Goal: Communication & Community: Answer question/provide support

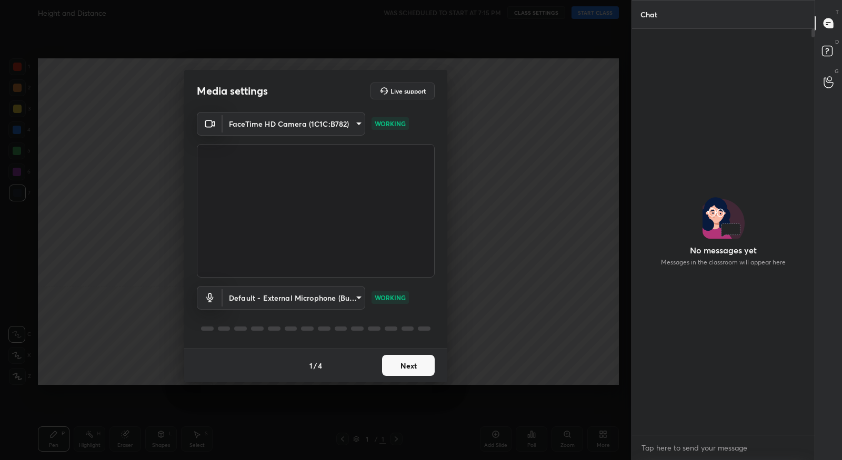
scroll to position [3, 3]
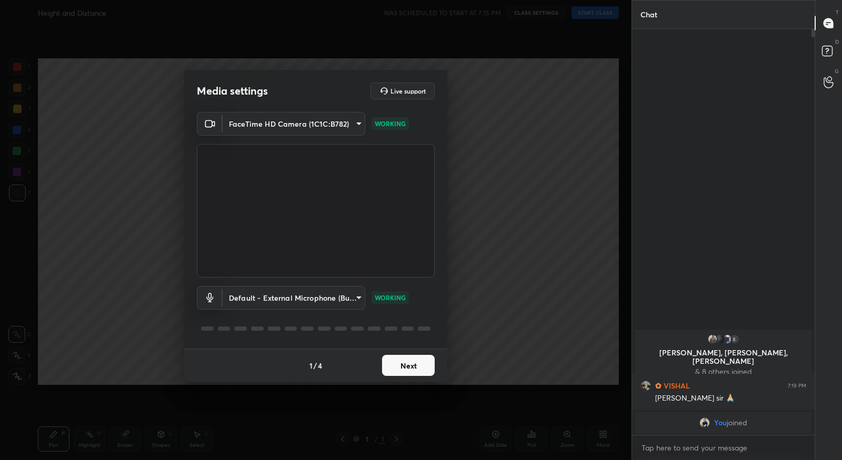
click at [400, 366] on button "Next" at bounding box center [408, 365] width 53 height 21
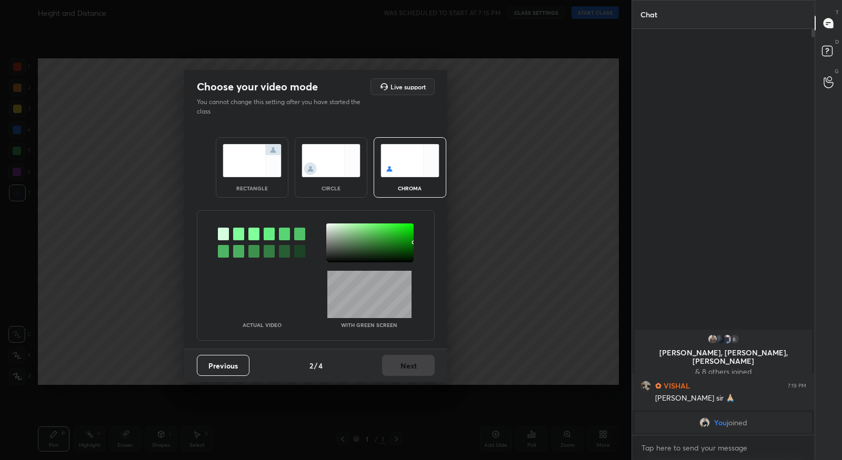
click at [241, 234] on div at bounding box center [238, 234] width 11 height 13
click at [329, 227] on div at bounding box center [369, 243] width 87 height 39
click at [398, 368] on button "Next" at bounding box center [408, 365] width 53 height 21
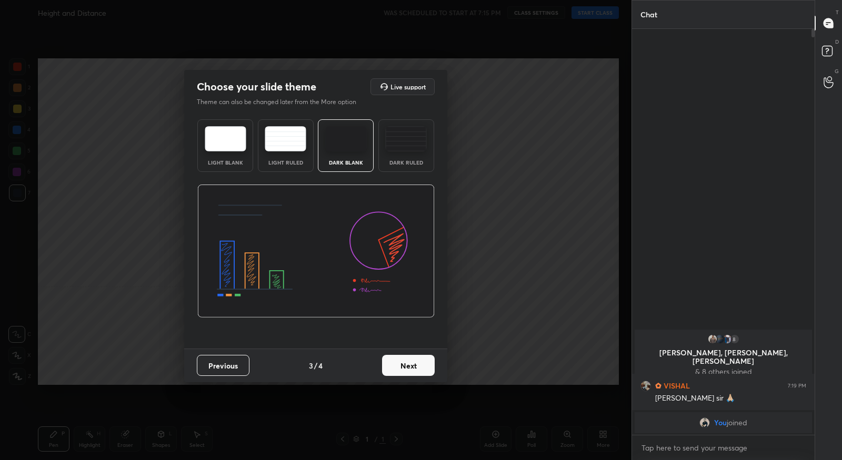
click at [410, 367] on button "Next" at bounding box center [408, 365] width 53 height 21
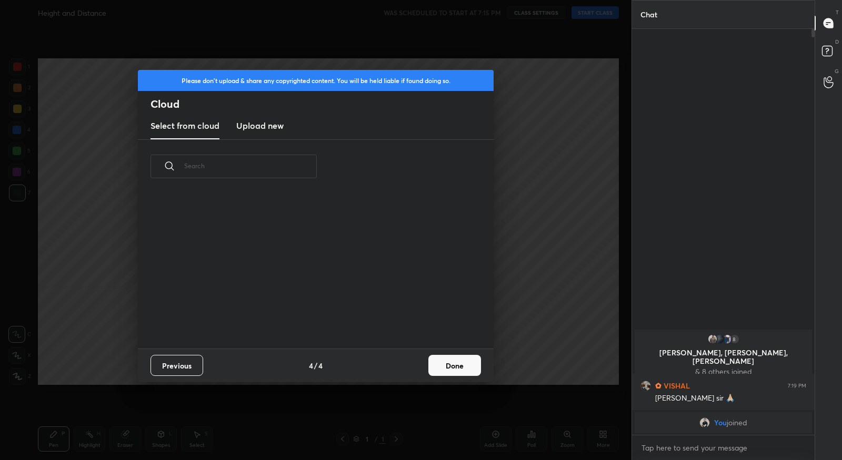
click at [433, 365] on button "Done" at bounding box center [454, 365] width 53 height 21
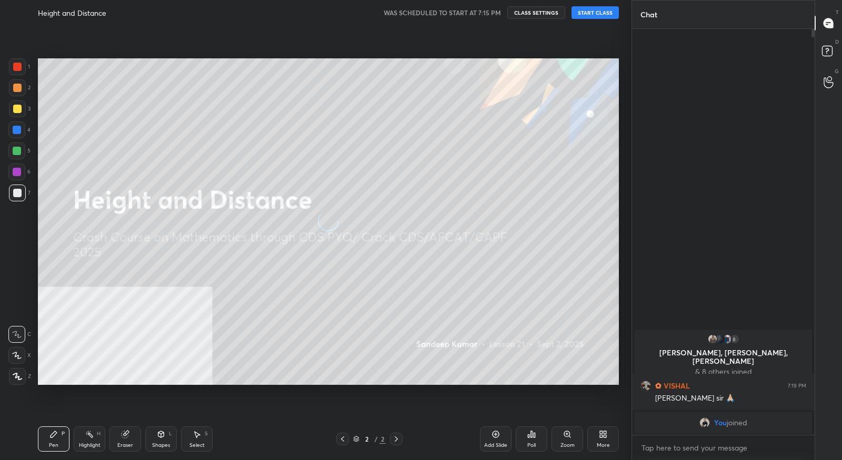
click at [596, 440] on div "More" at bounding box center [603, 439] width 32 height 25
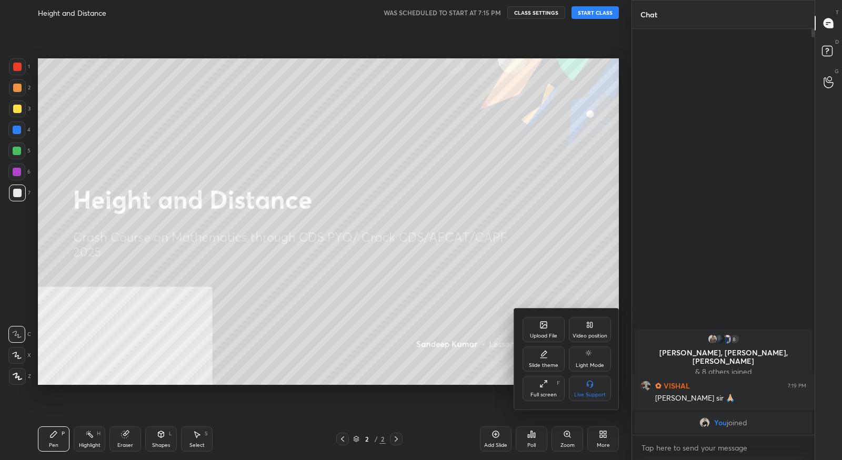
click at [595, 339] on div "Video position" at bounding box center [589, 335] width 35 height 5
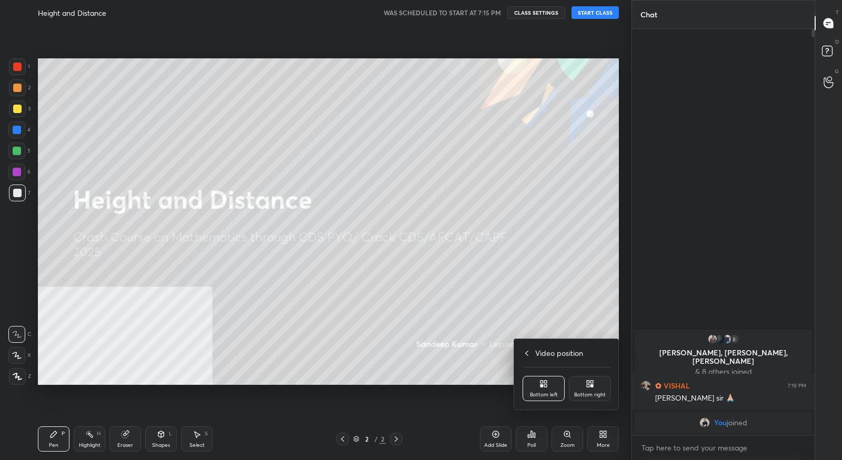
click at [589, 392] on div "Bottom right" at bounding box center [590, 394] width 32 height 5
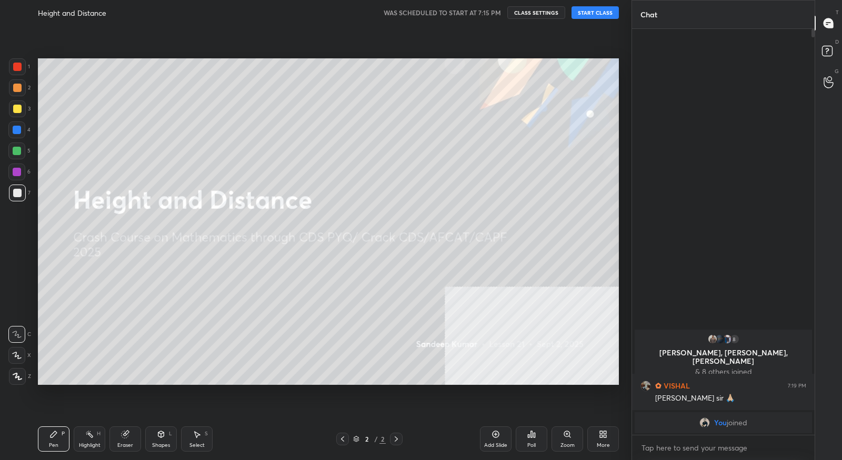
click at [602, 16] on button "START CLASS" at bounding box center [594, 12] width 47 height 13
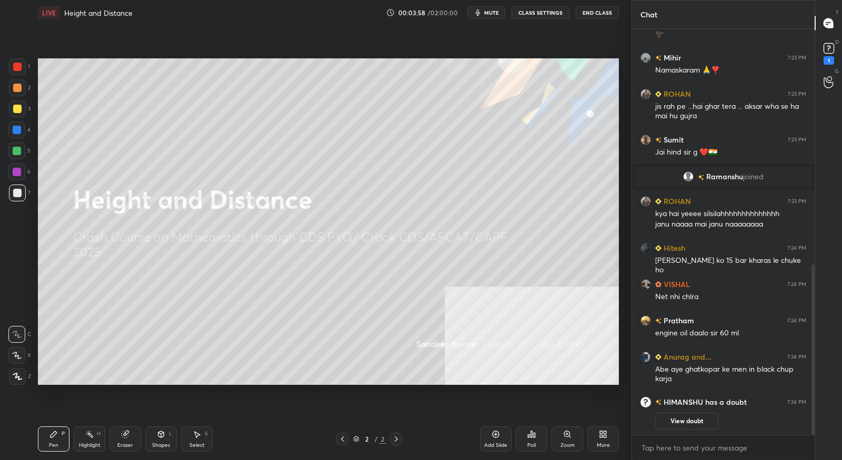
scroll to position [562, 0]
click at [833, 57] on div "1" at bounding box center [829, 53] width 16 height 24
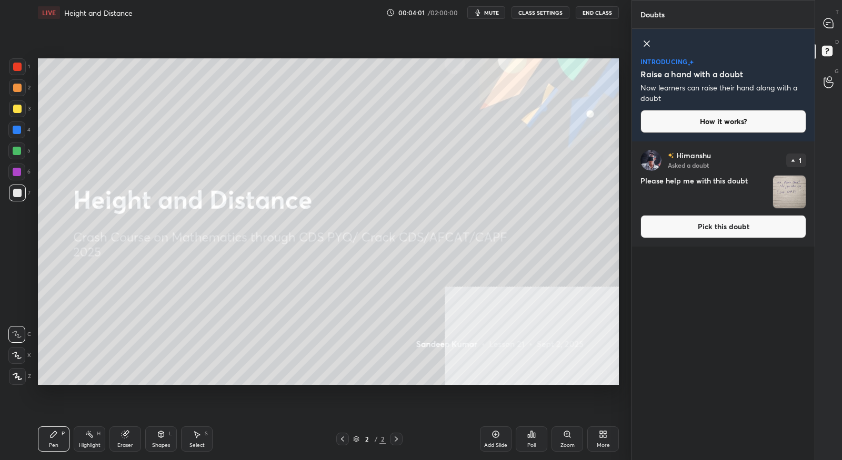
click at [770, 227] on button "Pick this doubt" at bounding box center [723, 226] width 166 height 23
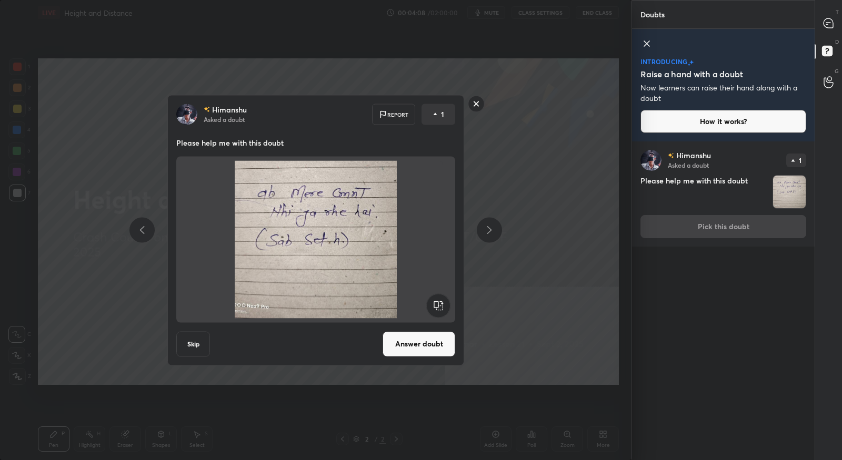
click at [473, 102] on rect at bounding box center [476, 104] width 16 height 16
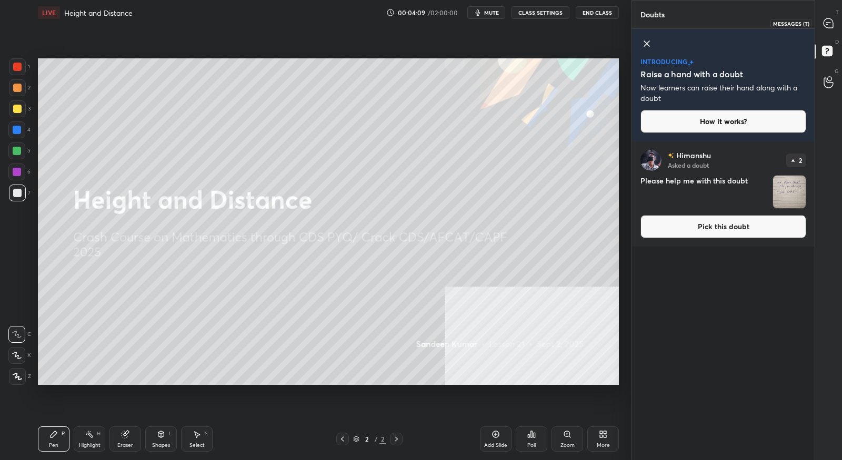
click at [835, 23] on div at bounding box center [828, 23] width 21 height 19
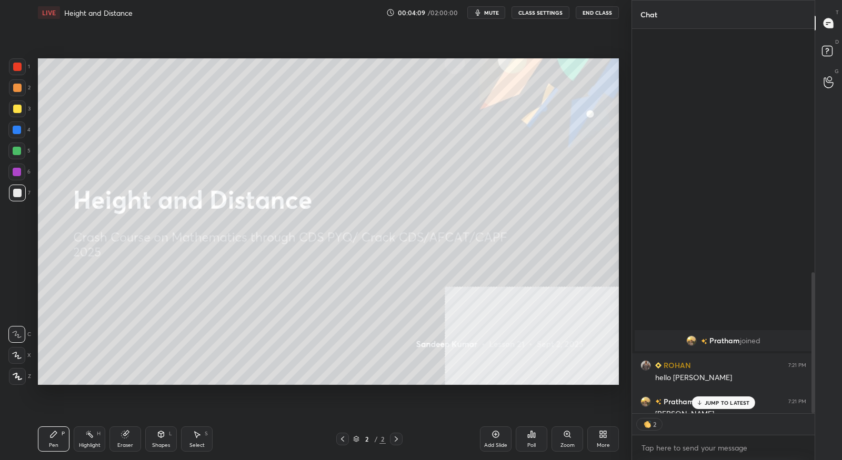
scroll to position [382, 180]
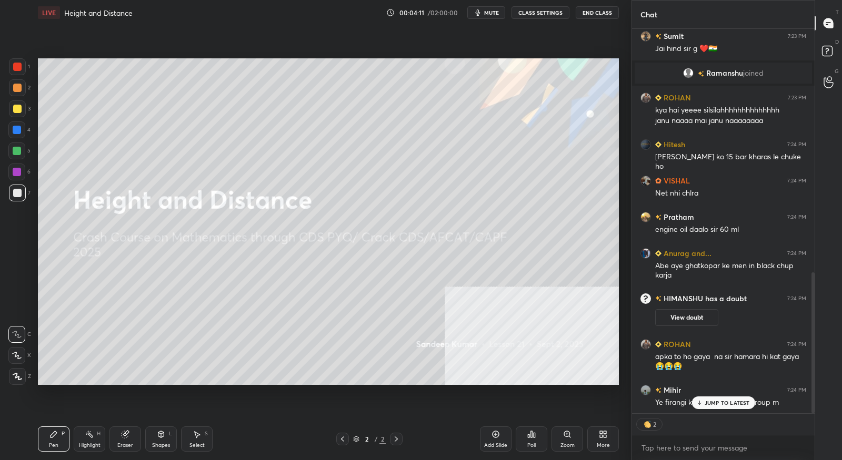
click at [716, 400] on p "JUMP TO LATEST" at bounding box center [726, 403] width 45 height 6
click at [608, 441] on div "More" at bounding box center [603, 439] width 32 height 25
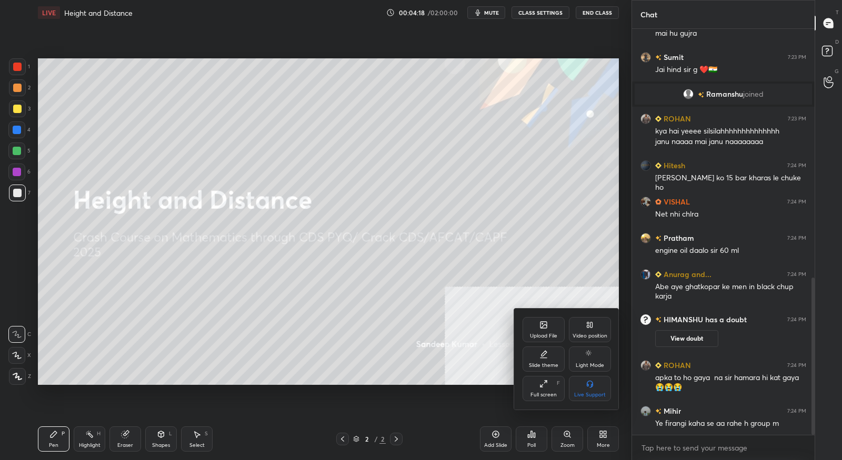
click at [542, 329] on div "Upload File" at bounding box center [543, 329] width 42 height 25
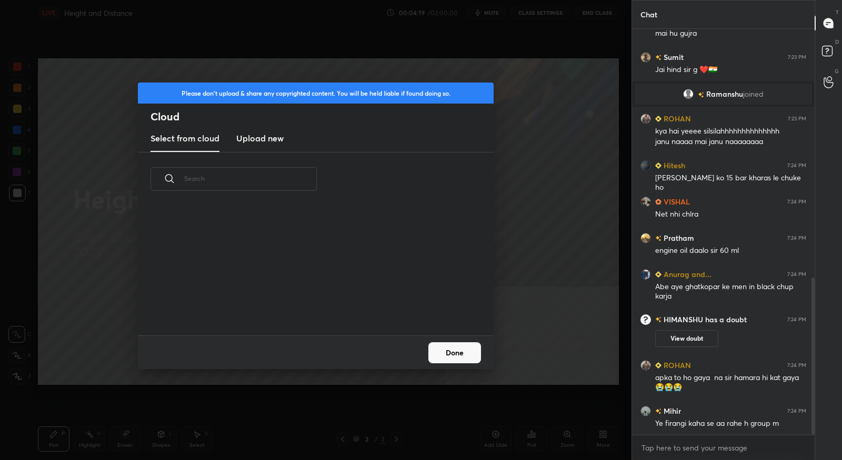
scroll to position [130, 337]
click at [274, 140] on h3 "Upload new" at bounding box center [259, 138] width 47 height 13
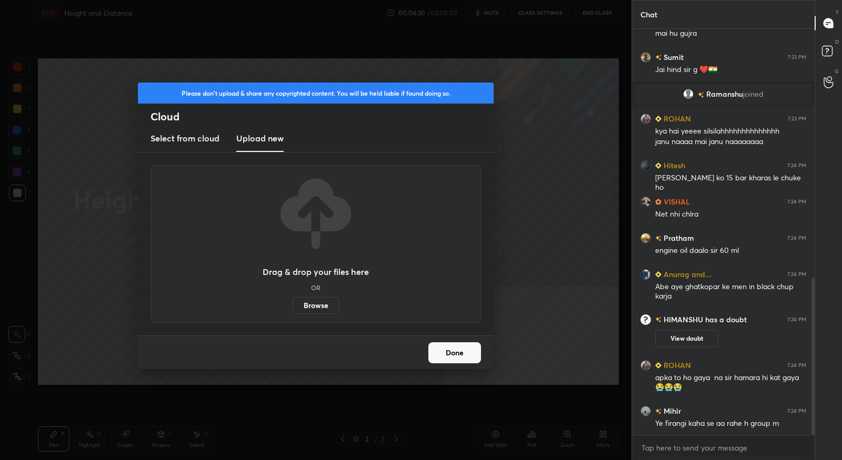
click at [316, 305] on label "Browse" at bounding box center [315, 305] width 47 height 17
click at [292, 305] on input "Browse" at bounding box center [292, 305] width 0 height 17
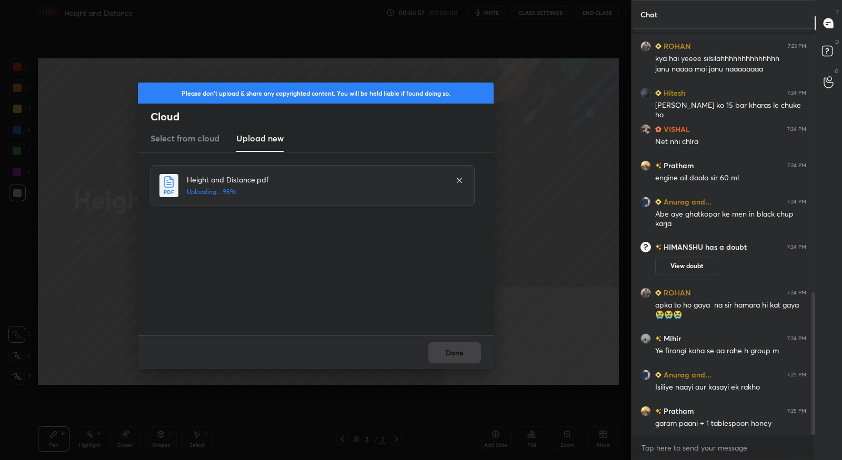
scroll to position [753, 0]
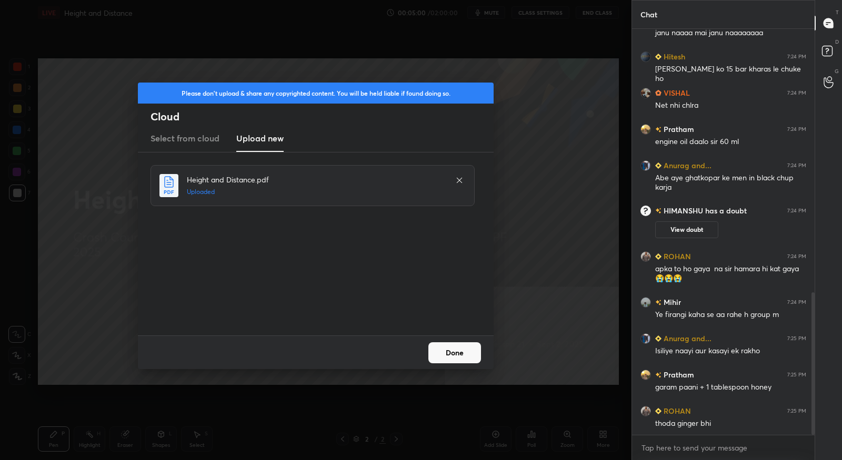
click at [463, 359] on button "Done" at bounding box center [454, 352] width 53 height 21
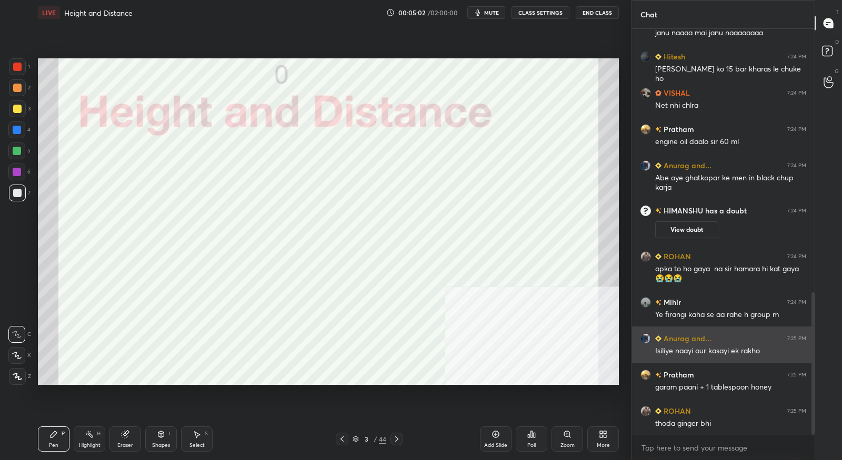
scroll to position [790, 0]
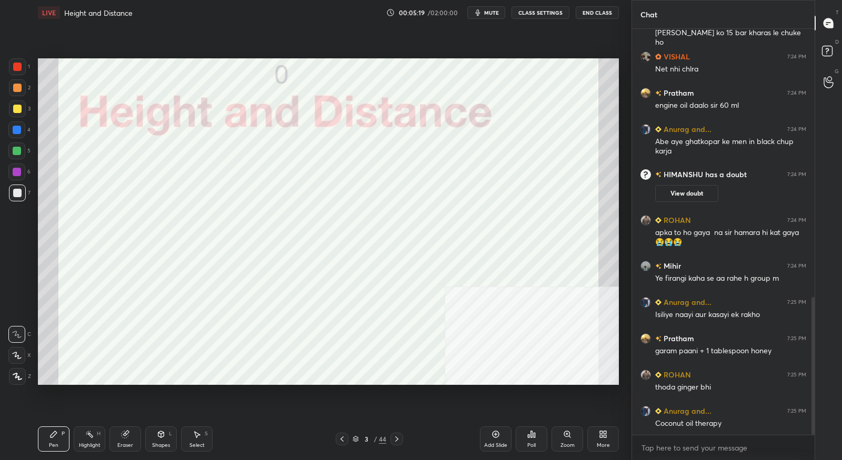
click at [494, 13] on span "mute" at bounding box center [491, 12] width 15 height 7
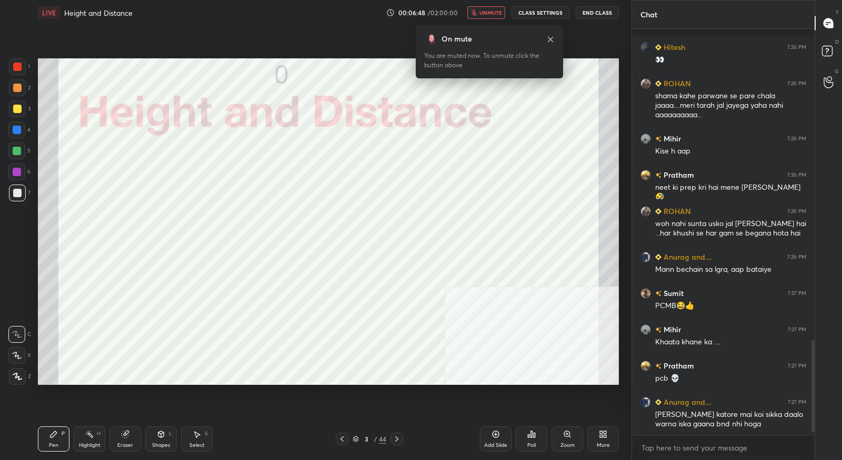
scroll to position [1381, 0]
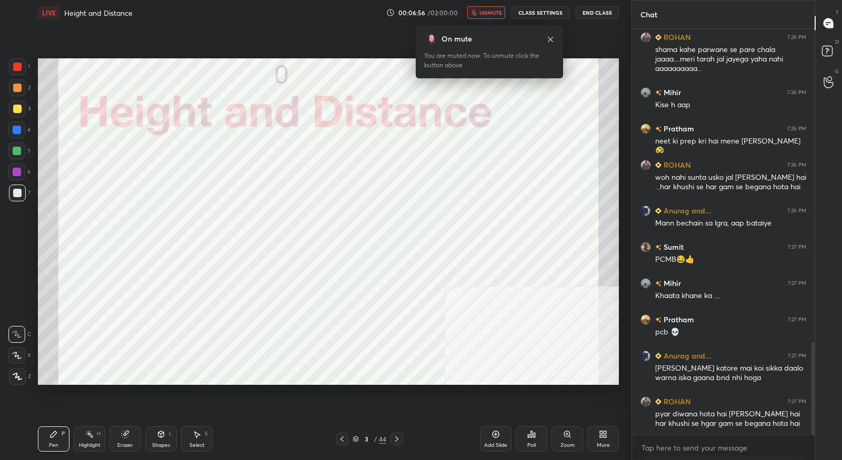
click at [494, 13] on span "unmute" at bounding box center [490, 12] width 23 height 7
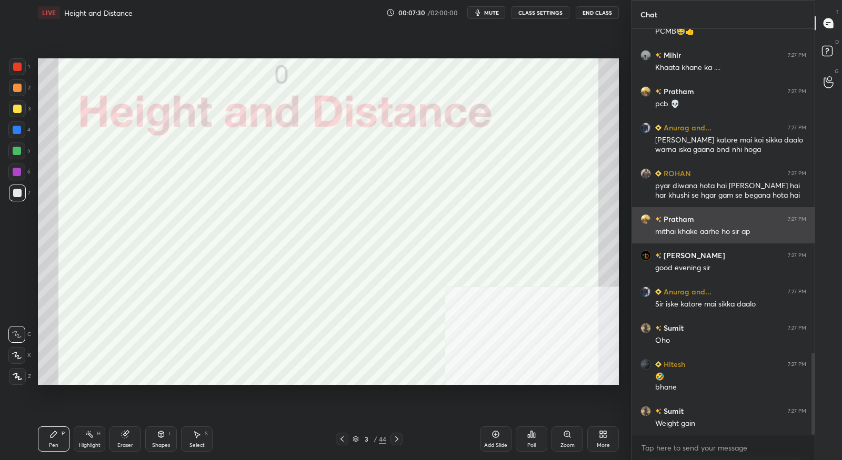
scroll to position [1655, 0]
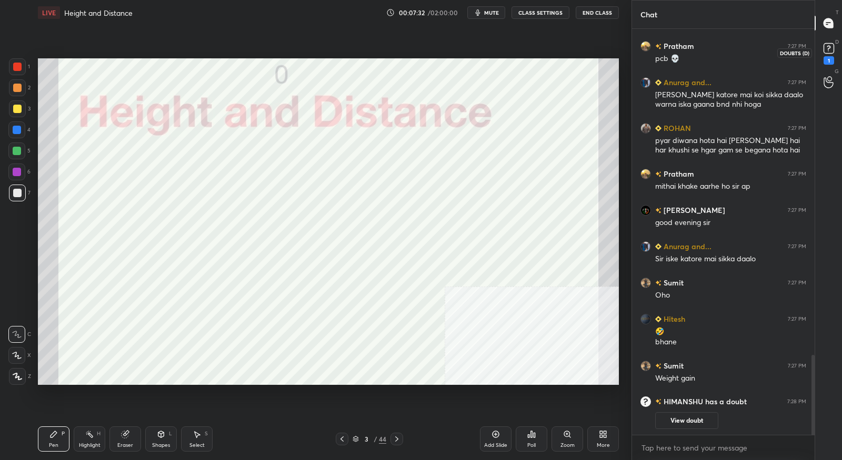
click at [824, 58] on div "1" at bounding box center [828, 60] width 11 height 8
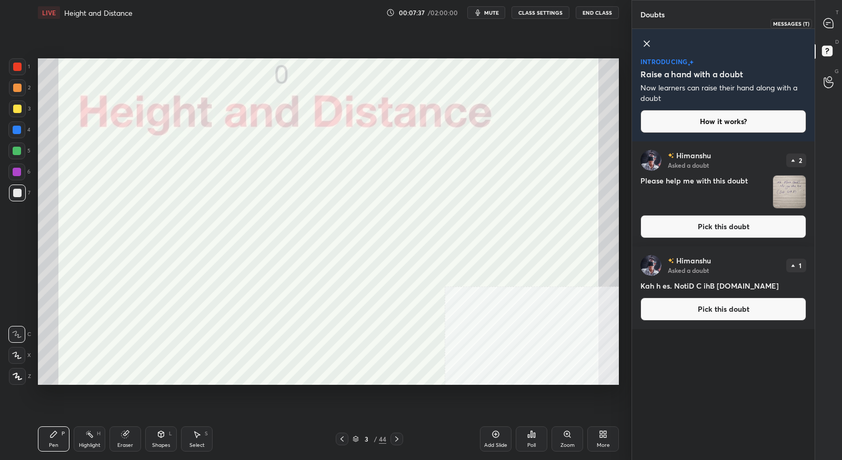
click at [827, 27] on icon at bounding box center [827, 22] width 9 height 9
type textarea "x"
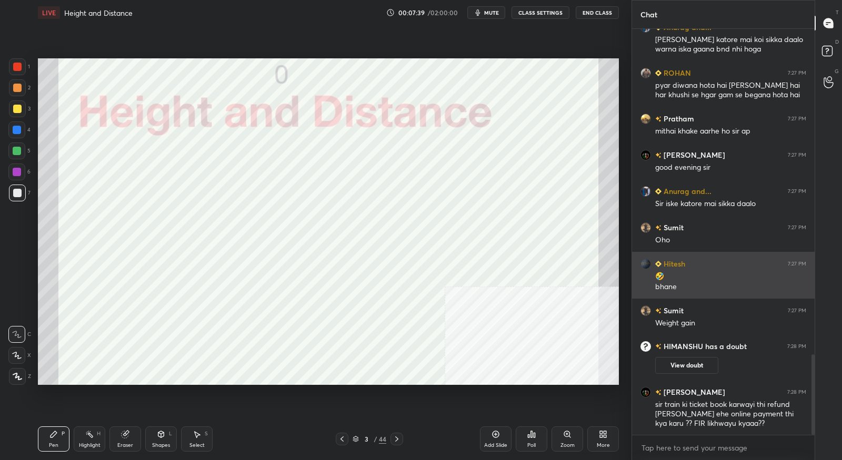
scroll to position [1696, 0]
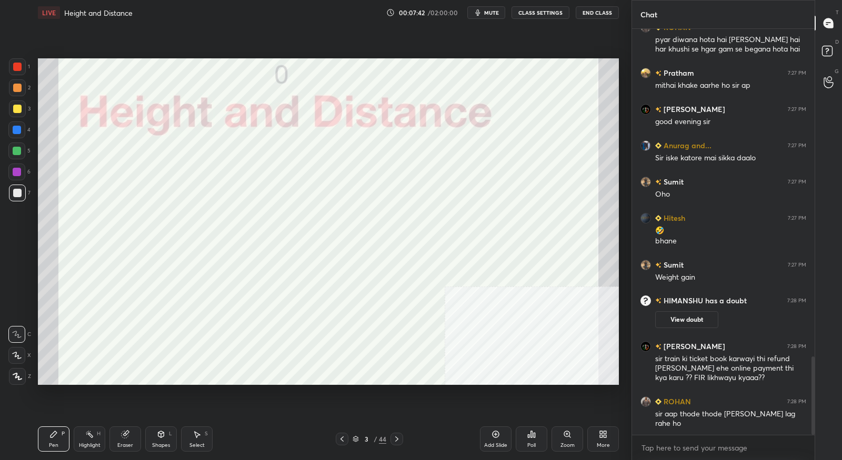
click at [493, 17] on button "mute" at bounding box center [486, 12] width 38 height 13
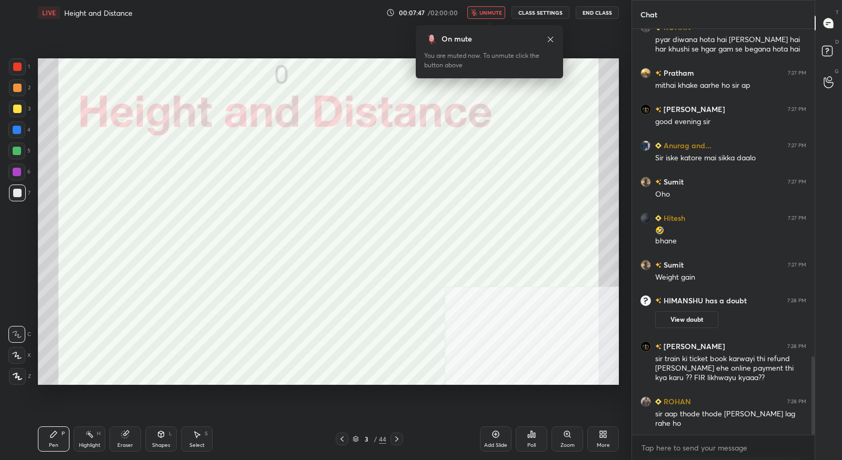
click at [493, 17] on button "unmute" at bounding box center [486, 12] width 38 height 13
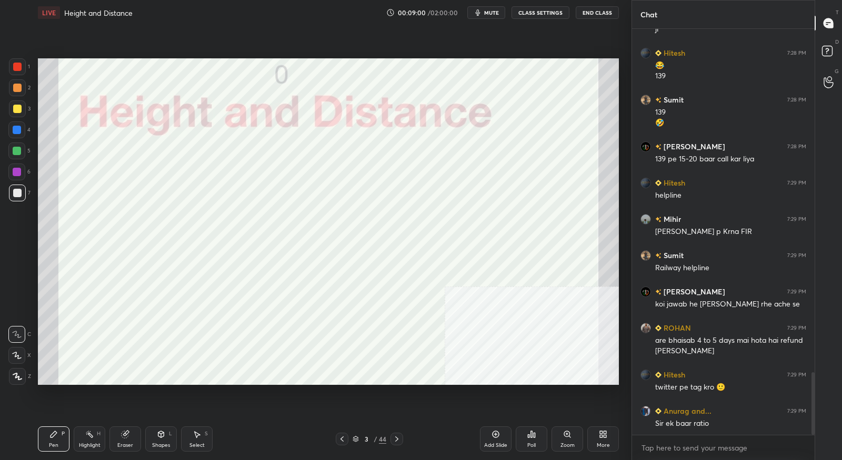
scroll to position [2236, 0]
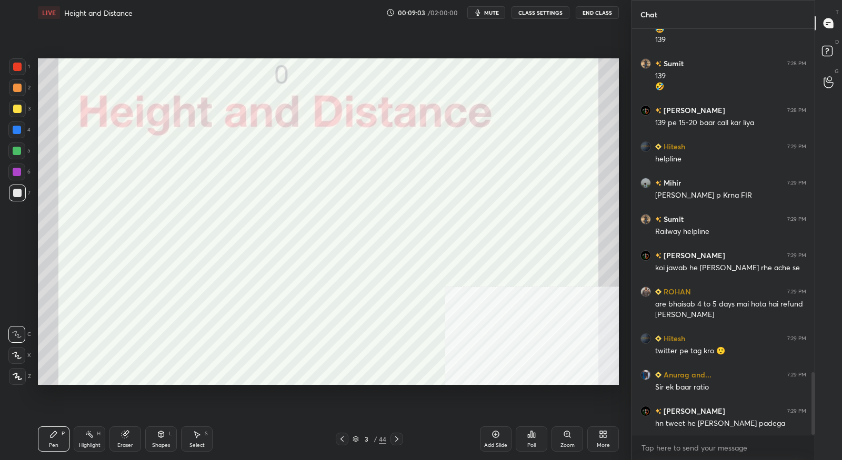
drag, startPoint x: 19, startPoint y: 69, endPoint x: 9, endPoint y: 107, distance: 38.7
click at [19, 69] on div at bounding box center [17, 67] width 8 height 8
click at [19, 355] on icon at bounding box center [16, 355] width 9 height 7
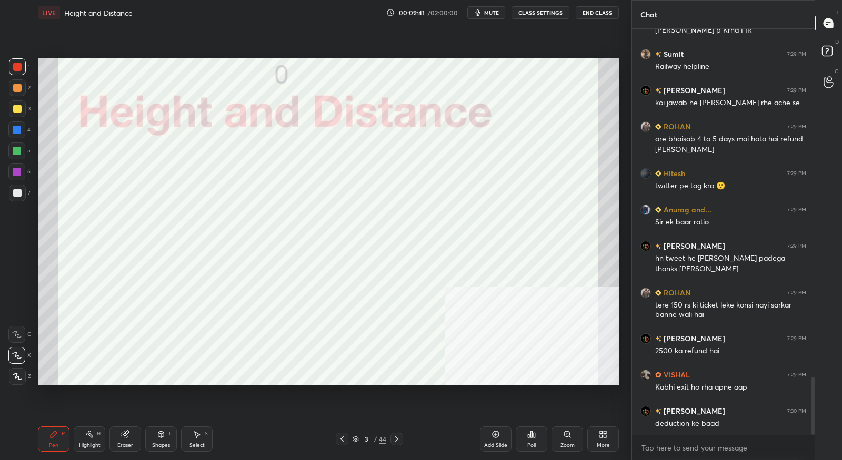
scroll to position [2447, 0]
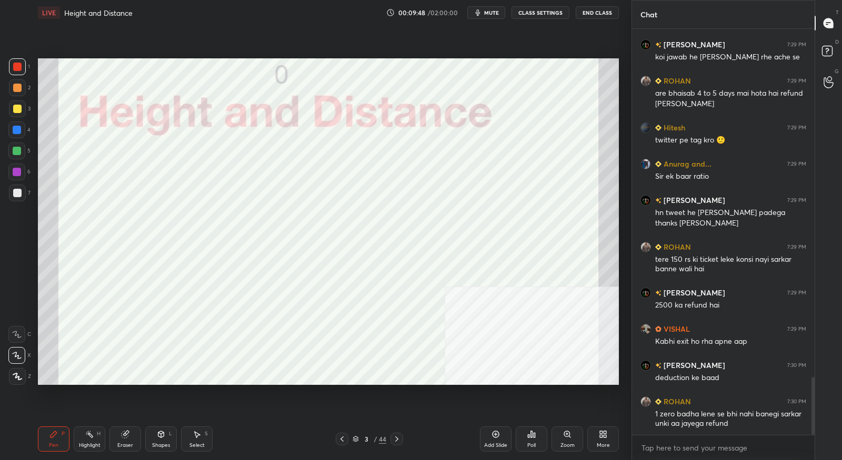
click at [397, 446] on div "Pen P Highlight H Eraser Shapes L Select S 3 / 44 Add Slide Poll Zoom More" at bounding box center [328, 439] width 581 height 42
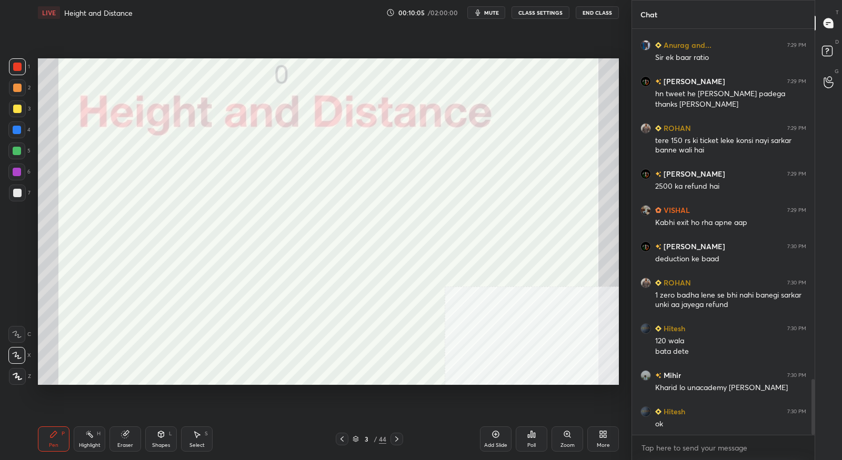
scroll to position [2566, 0]
click at [397, 441] on icon at bounding box center [396, 439] width 8 height 8
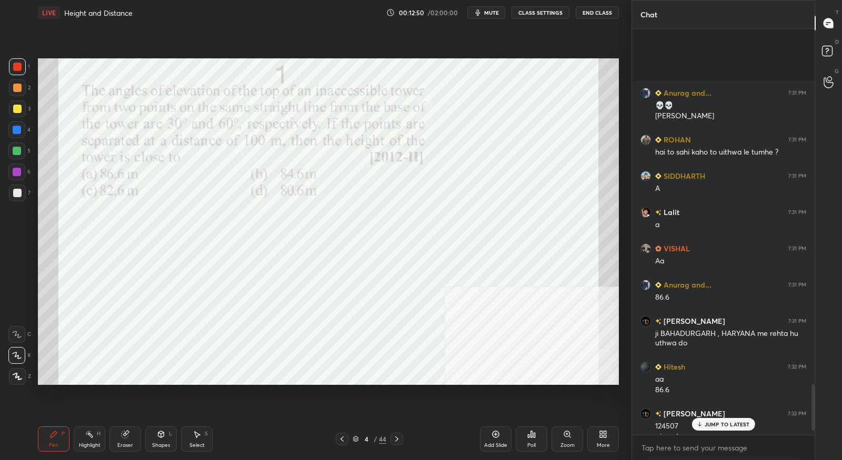
scroll to position [3170, 0]
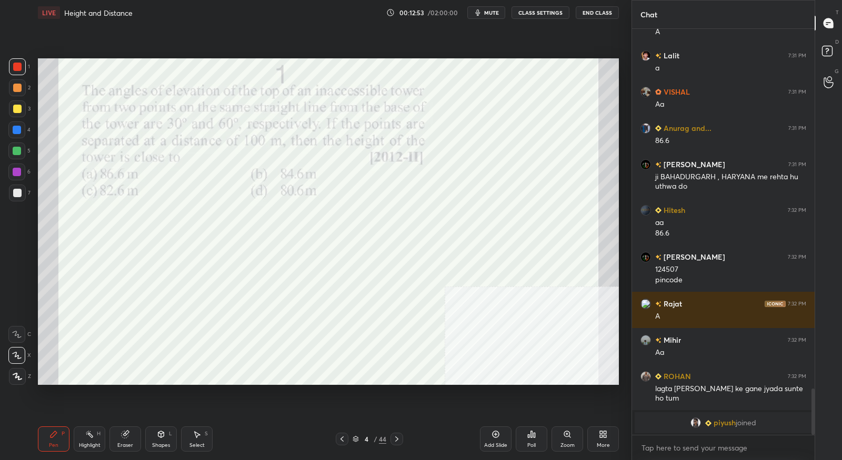
click at [401, 440] on div at bounding box center [396, 439] width 13 height 13
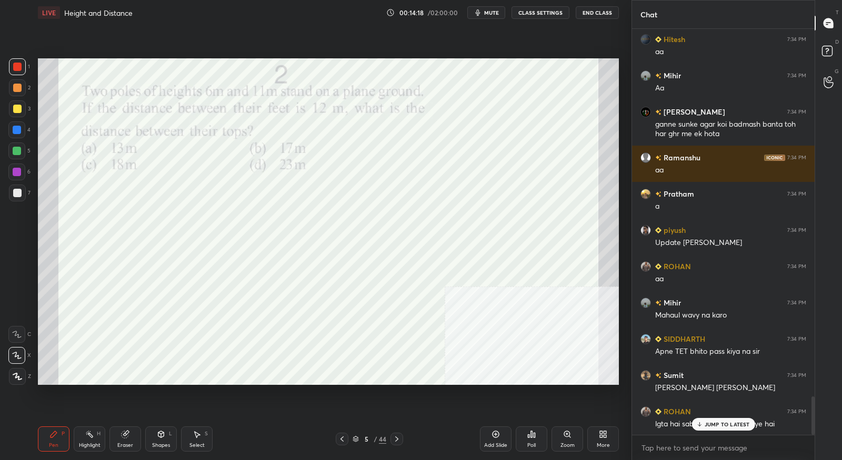
scroll to position [3889, 0]
click at [399, 439] on icon at bounding box center [396, 439] width 8 height 8
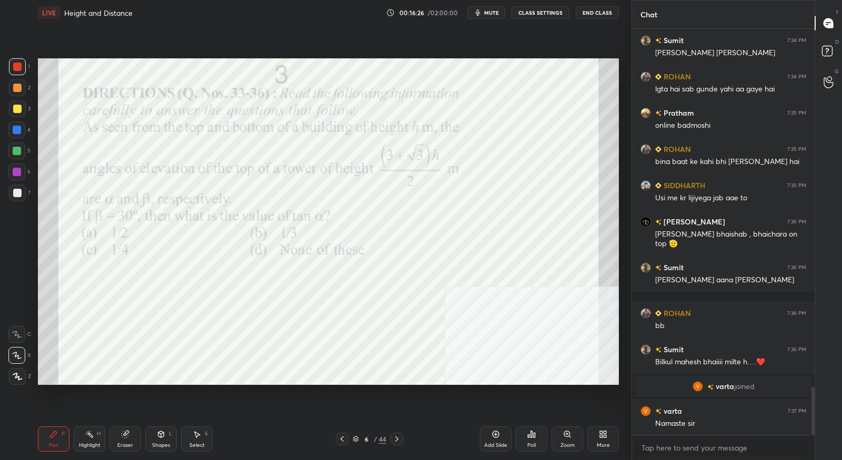
scroll to position [3043, 0]
click at [397, 438] on icon at bounding box center [396, 439] width 8 height 8
drag, startPoint x: 343, startPoint y: 441, endPoint x: 331, endPoint y: 442, distance: 12.1
click at [343, 441] on icon at bounding box center [342, 439] width 8 height 8
click at [128, 437] on icon at bounding box center [125, 434] width 8 height 8
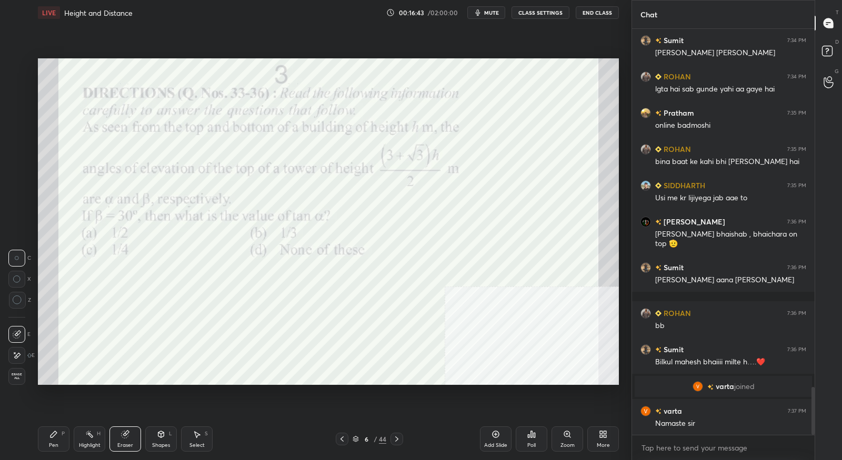
click at [19, 355] on icon at bounding box center [18, 355] width 6 height 5
click at [56, 434] on icon at bounding box center [53, 434] width 8 height 8
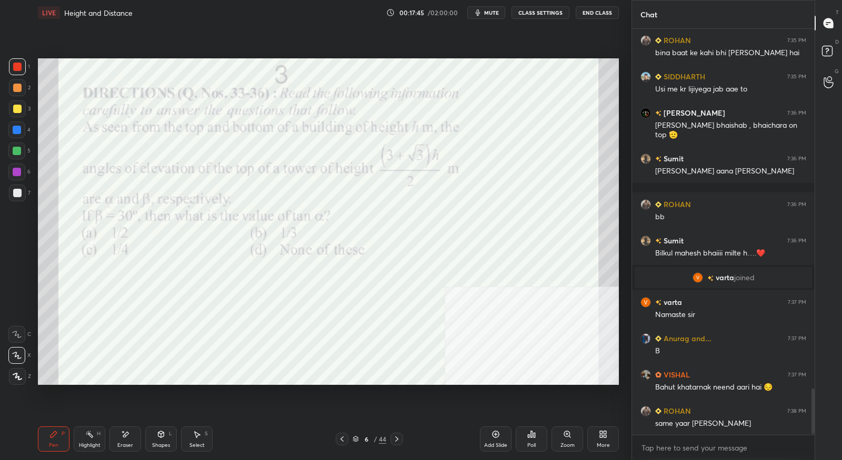
scroll to position [3188, 0]
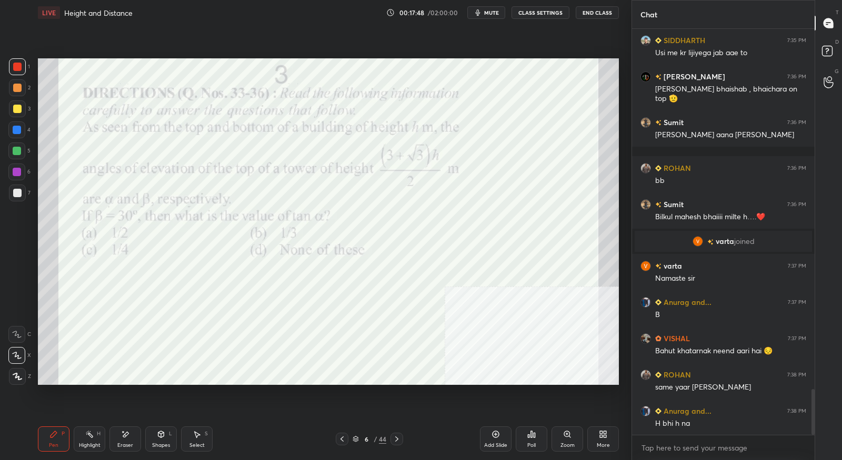
click at [622, 181] on div "Setting up your live class Poll for secs No correct answer Start poll" at bounding box center [328, 221] width 589 height 393
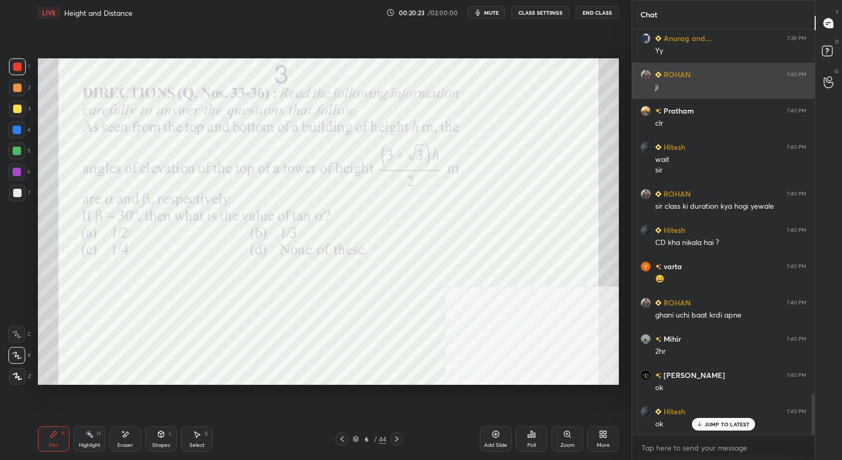
scroll to position [3644, 0]
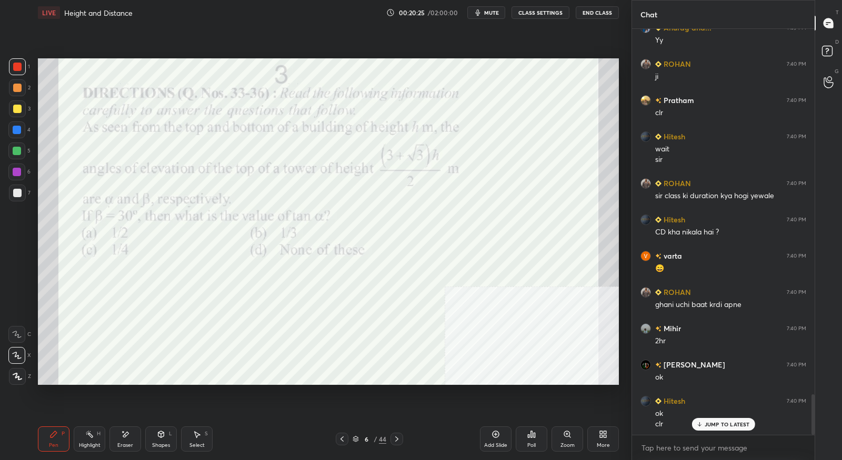
click at [397, 437] on icon at bounding box center [396, 439] width 8 height 8
click at [344, 438] on icon at bounding box center [342, 439] width 8 height 8
drag, startPoint x: 398, startPoint y: 437, endPoint x: 416, endPoint y: 397, distance: 43.6
click at [398, 437] on icon at bounding box center [396, 439] width 8 height 8
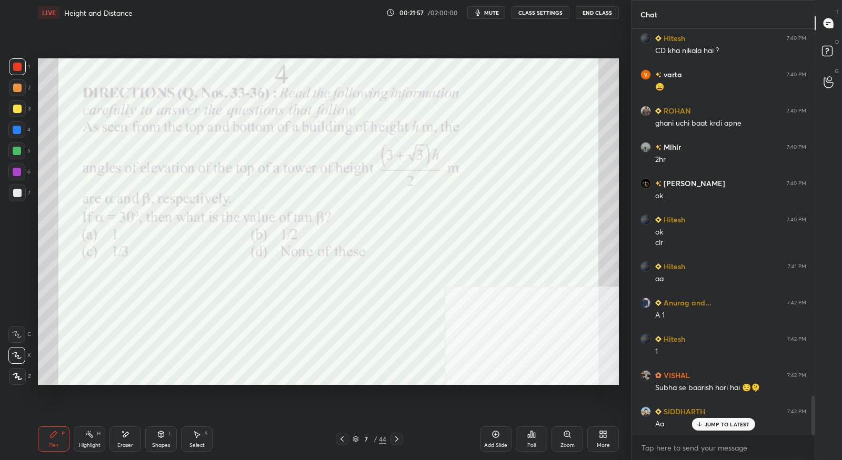
scroll to position [3862, 0]
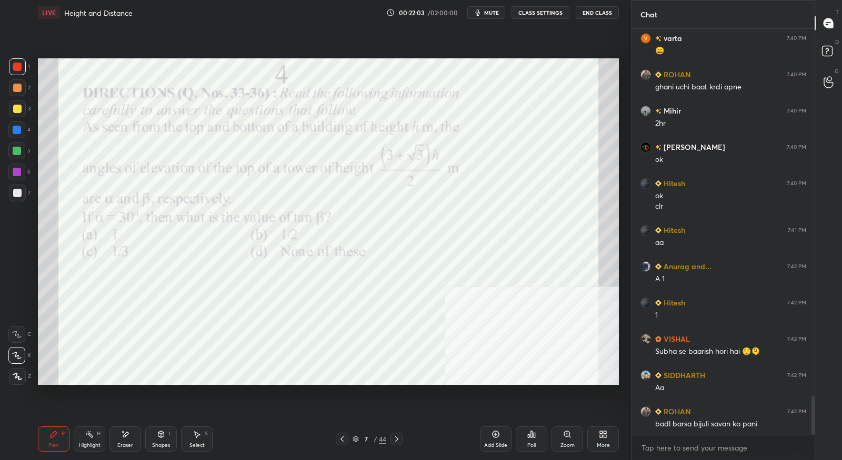
click at [318, 389] on div "Setting up your live class Poll for secs No correct answer Start poll" at bounding box center [328, 221] width 589 height 393
click at [395, 442] on icon at bounding box center [396, 439] width 8 height 8
drag, startPoint x: 340, startPoint y: 440, endPoint x: 339, endPoint y: 434, distance: 5.4
click at [341, 440] on icon at bounding box center [342, 439] width 8 height 8
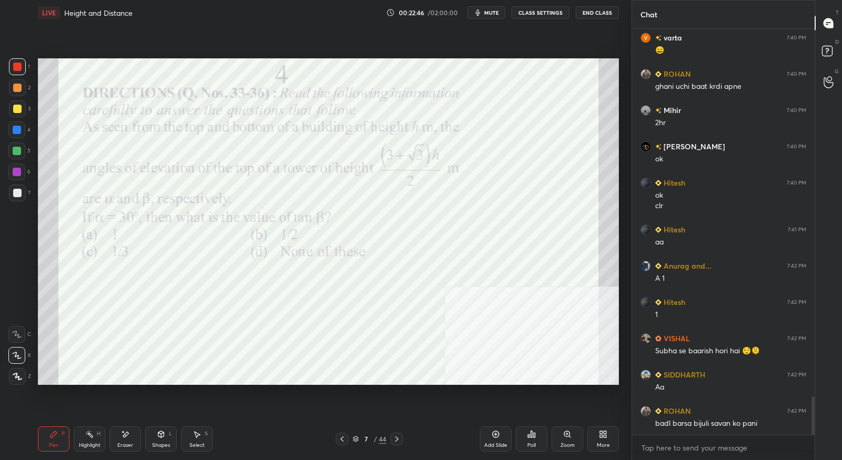
scroll to position [3899, 0]
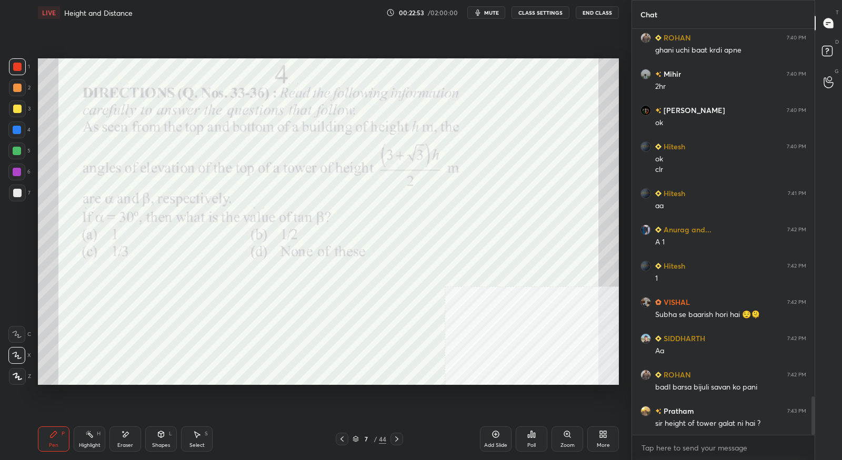
drag, startPoint x: 398, startPoint y: 441, endPoint x: 398, endPoint y: 434, distance: 6.3
click at [399, 440] on icon at bounding box center [396, 439] width 8 height 8
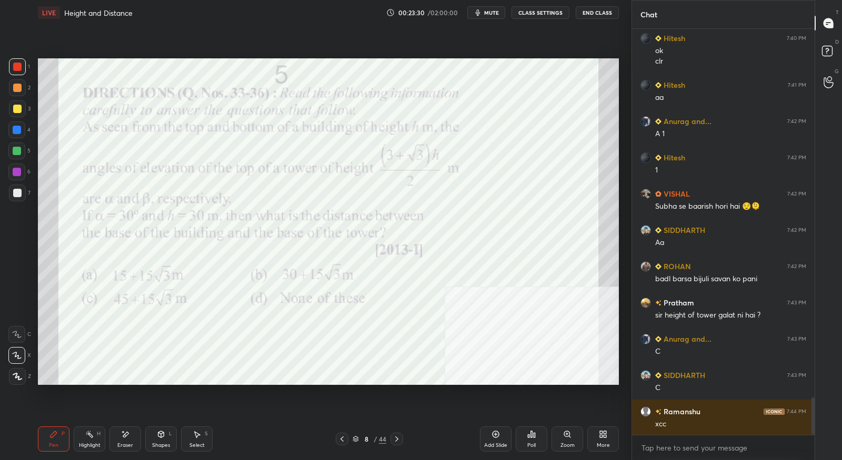
scroll to position [4008, 0]
drag, startPoint x: 343, startPoint y: 439, endPoint x: 342, endPoint y: 434, distance: 5.4
click at [343, 439] on icon at bounding box center [342, 439] width 8 height 8
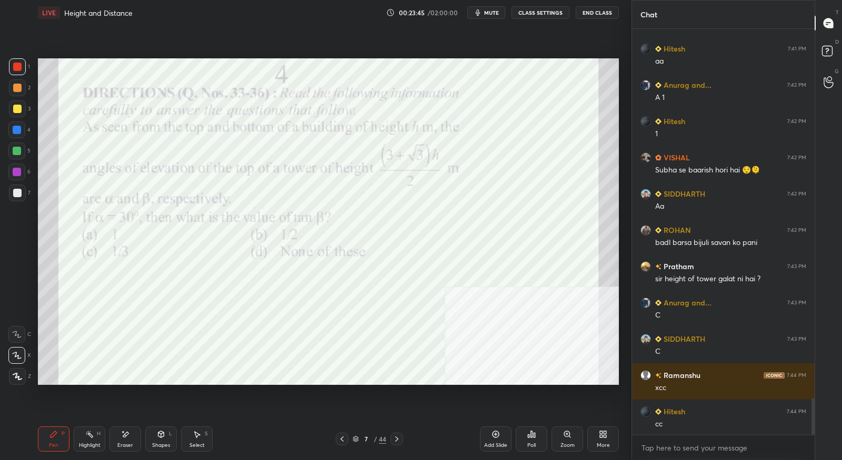
scroll to position [4080, 0]
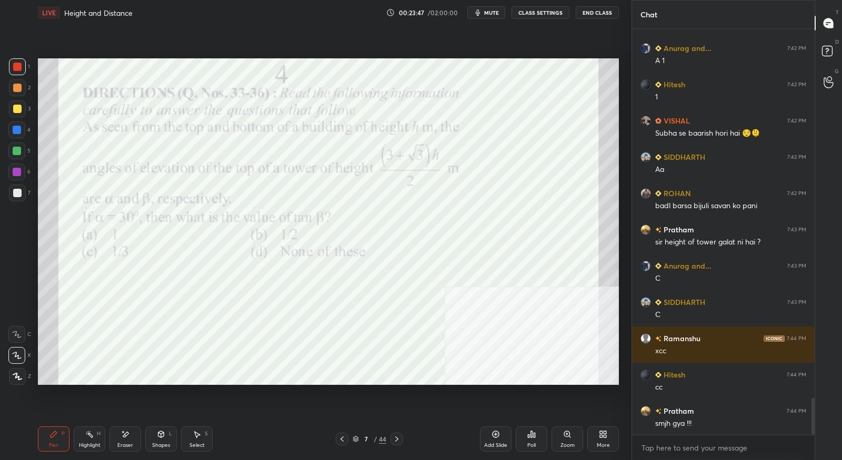
drag, startPoint x: 395, startPoint y: 440, endPoint x: 404, endPoint y: 432, distance: 12.7
click at [395, 440] on icon at bounding box center [396, 439] width 8 height 8
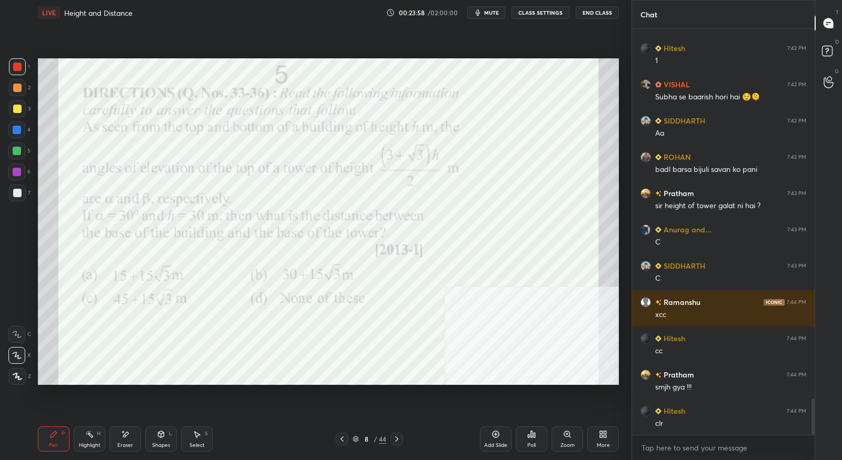
scroll to position [4153, 0]
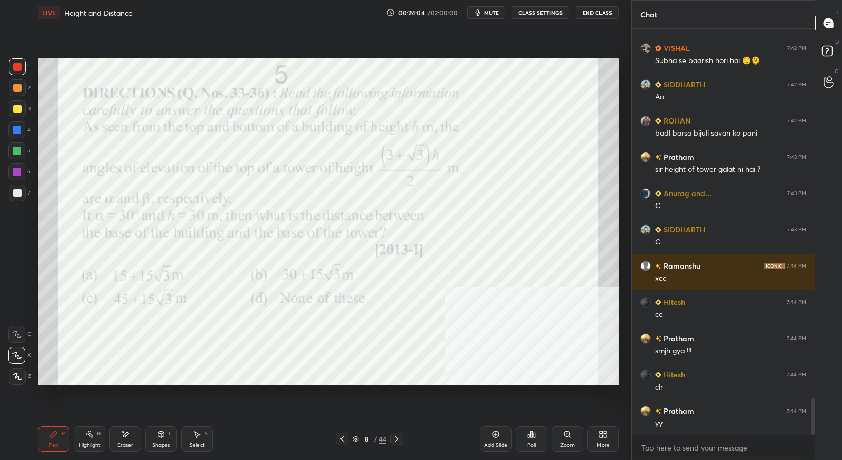
click at [399, 442] on icon at bounding box center [396, 439] width 8 height 8
click at [343, 439] on icon at bounding box center [342, 439] width 8 height 8
click at [347, 440] on div at bounding box center [342, 439] width 13 height 13
click at [345, 438] on icon at bounding box center [342, 439] width 8 height 8
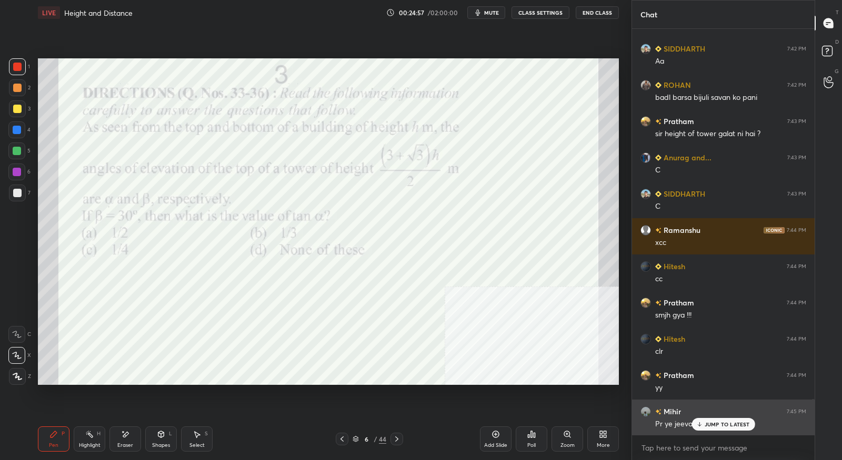
click at [704, 425] on p "JUMP TO LATEST" at bounding box center [726, 424] width 45 height 6
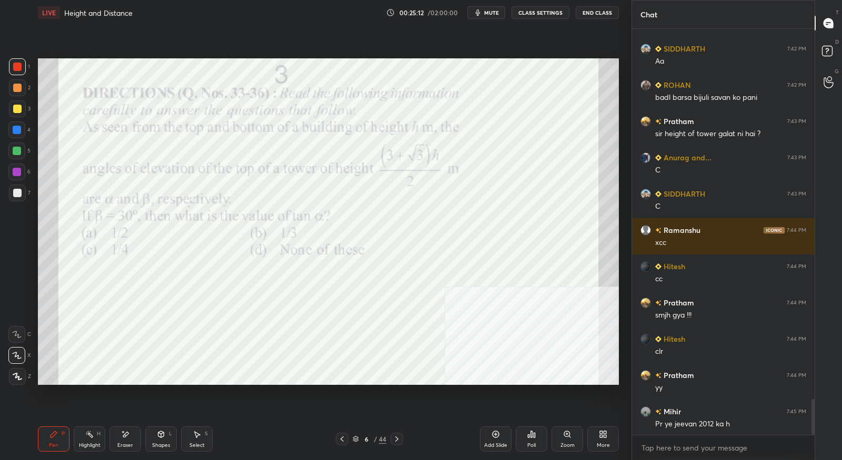
click at [402, 439] on div at bounding box center [396, 439] width 13 height 13
click at [402, 438] on div at bounding box center [396, 439] width 13 height 13
click at [402, 437] on div at bounding box center [396, 439] width 13 height 13
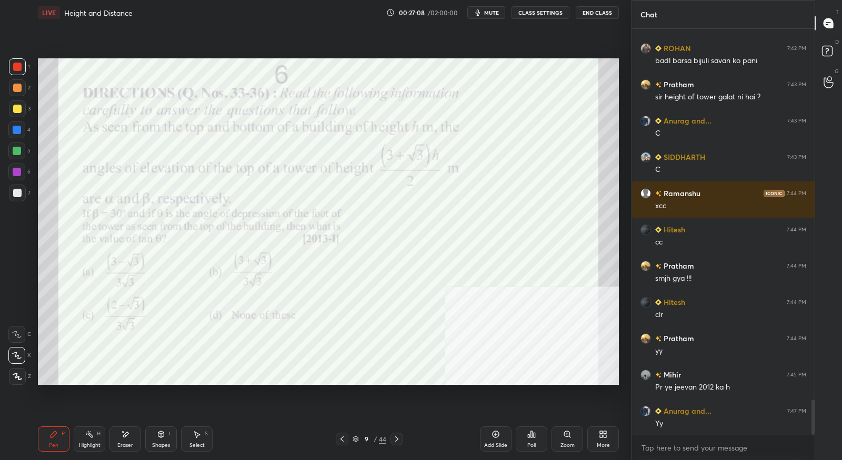
scroll to position [4262, 0]
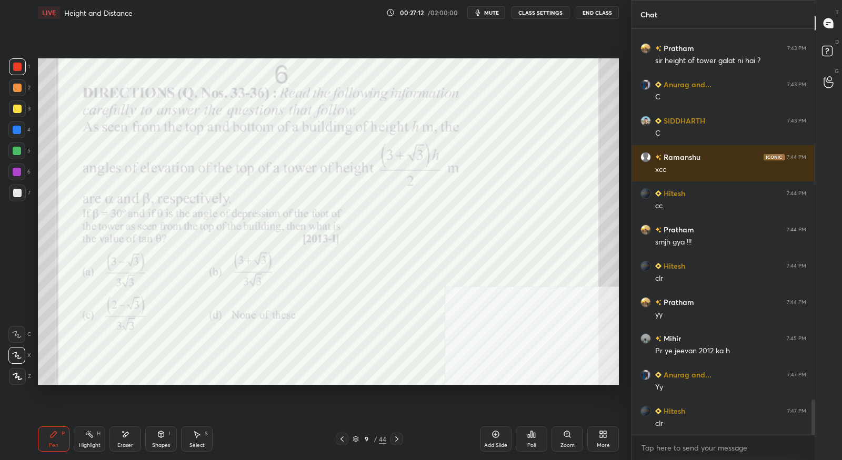
click at [400, 441] on div at bounding box center [396, 439] width 13 height 13
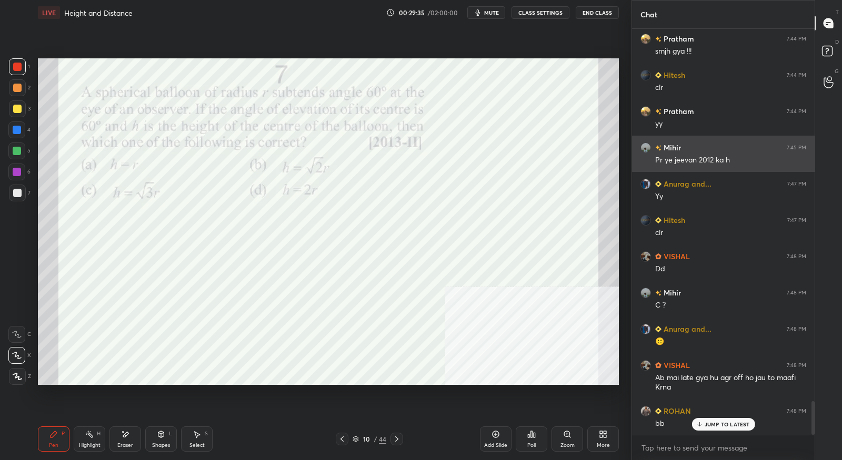
scroll to position [4488, 0]
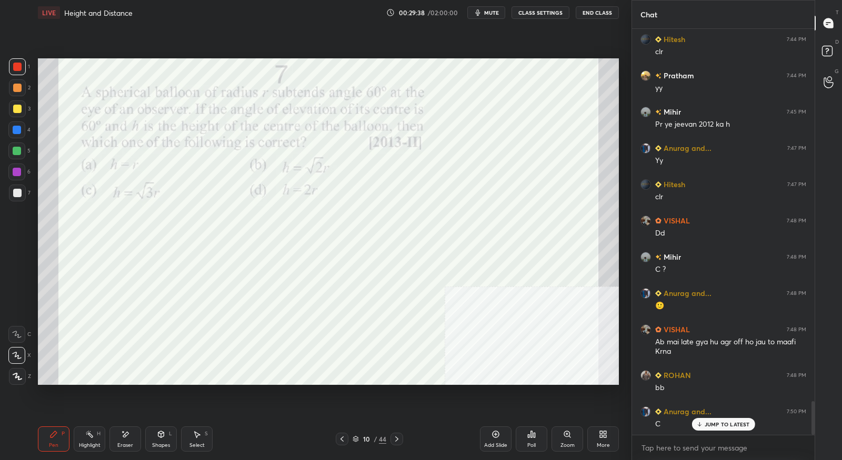
click at [131, 436] on div "Eraser" at bounding box center [125, 439] width 32 height 25
click at [59, 433] on div "Pen P" at bounding box center [54, 439] width 32 height 25
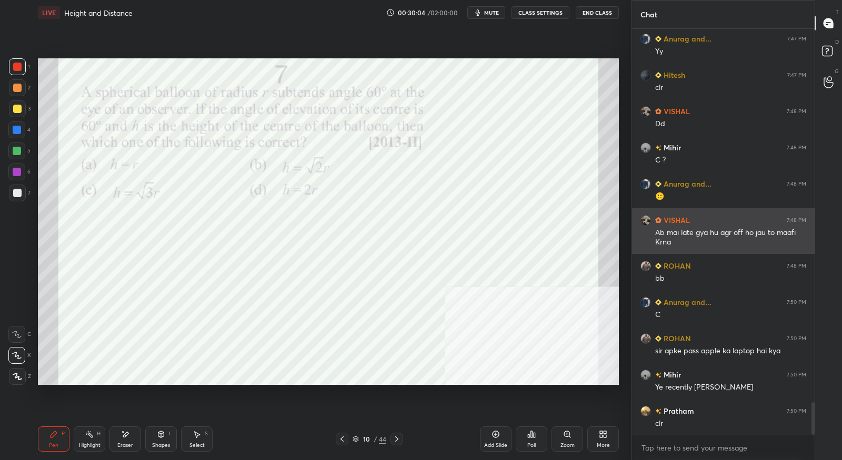
scroll to position [4634, 0]
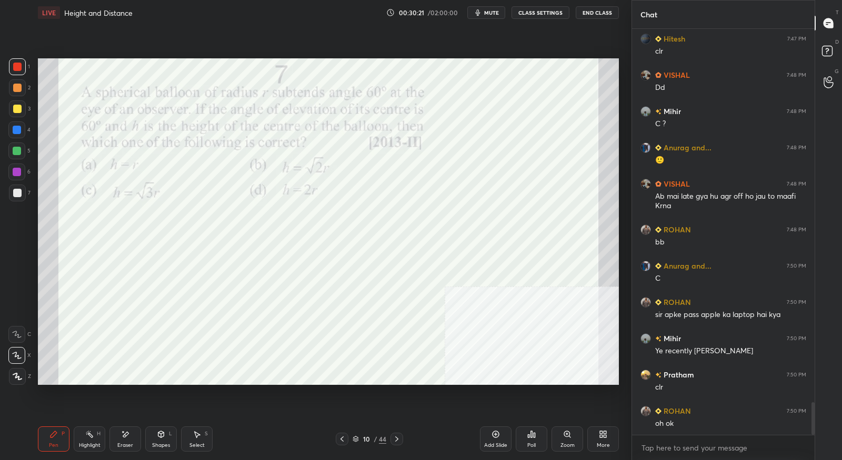
click at [398, 442] on icon at bounding box center [396, 439] width 8 height 8
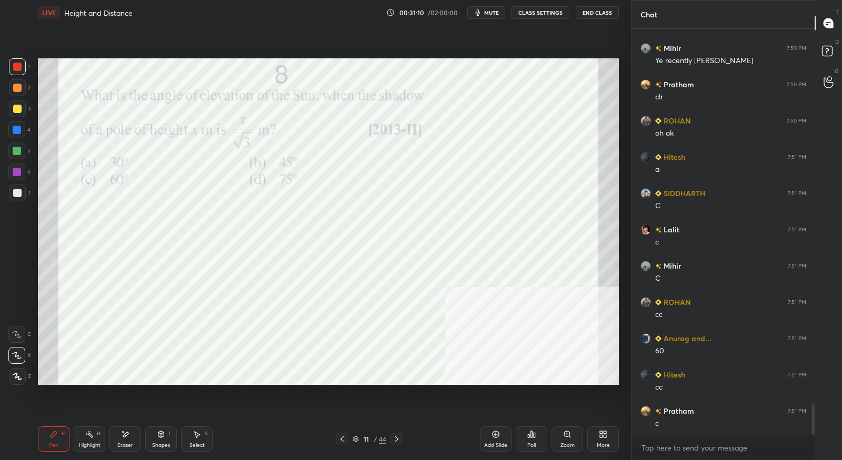
scroll to position [4961, 0]
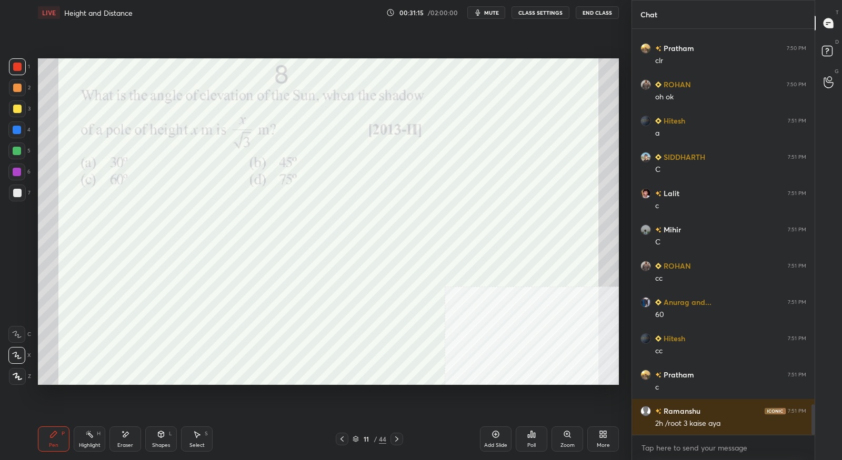
click at [342, 441] on icon at bounding box center [341, 439] width 3 height 5
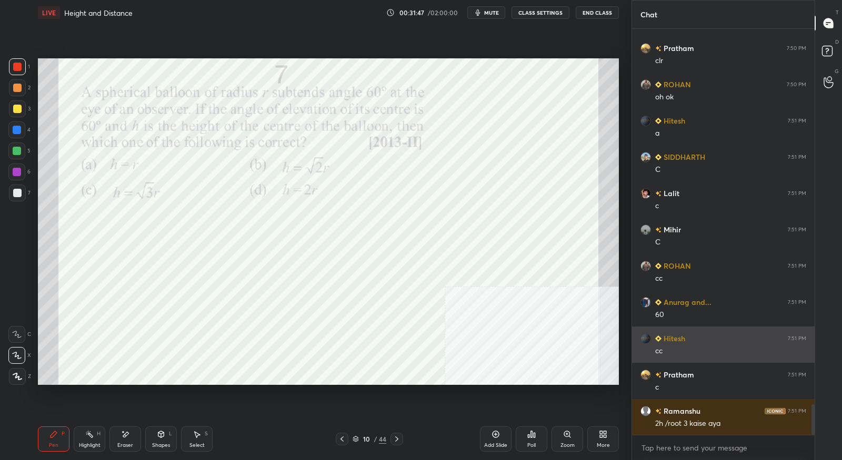
scroll to position [4997, 0]
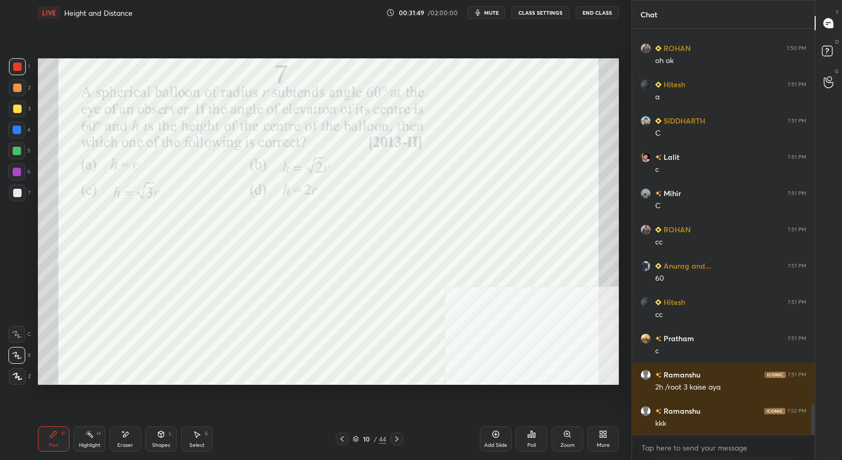
click at [394, 440] on icon at bounding box center [396, 439] width 8 height 8
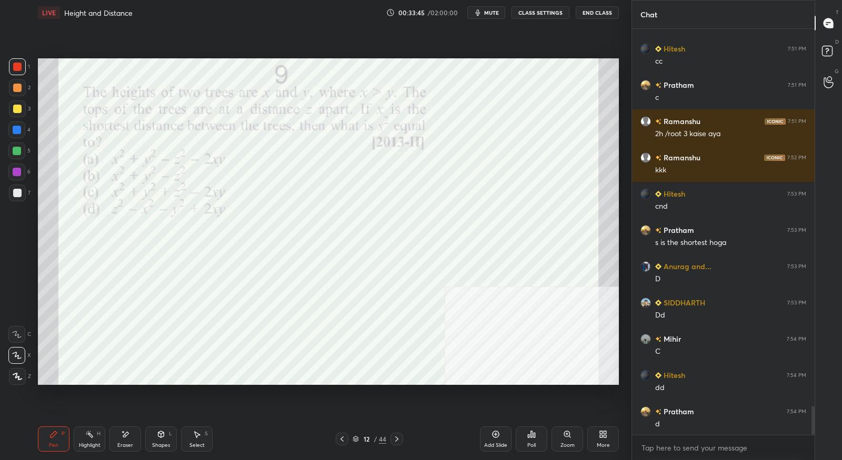
scroll to position [5251, 0]
click at [400, 442] on icon at bounding box center [396, 439] width 8 height 8
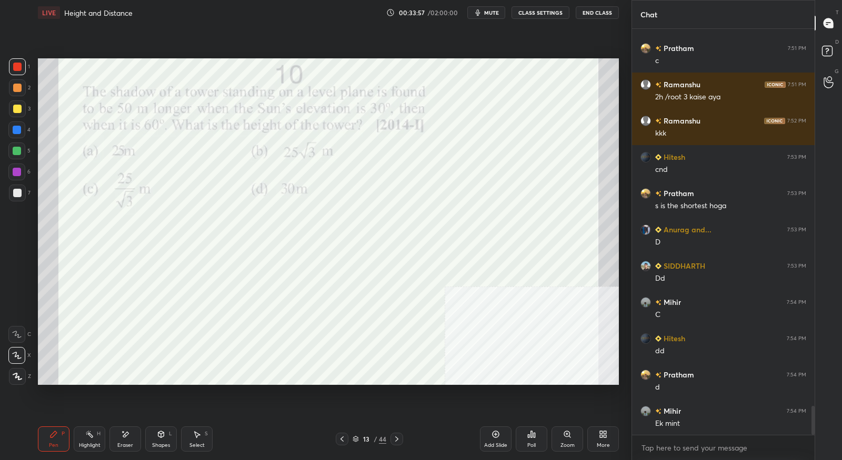
click at [340, 441] on icon at bounding box center [342, 439] width 8 height 8
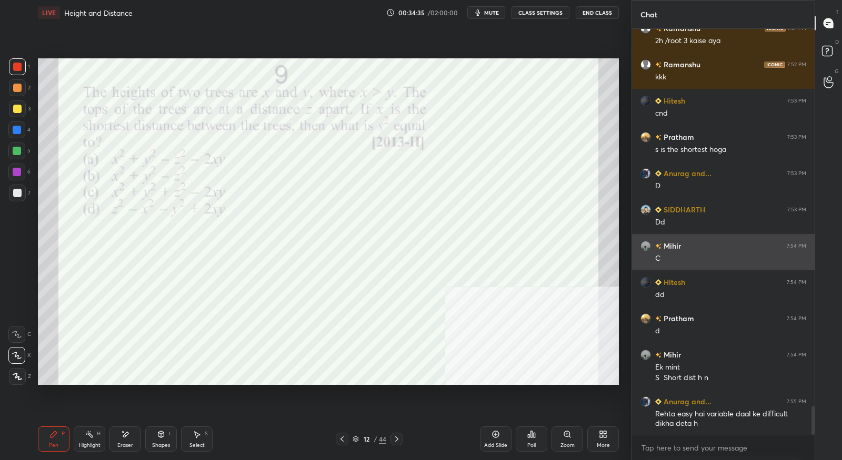
scroll to position [5389, 0]
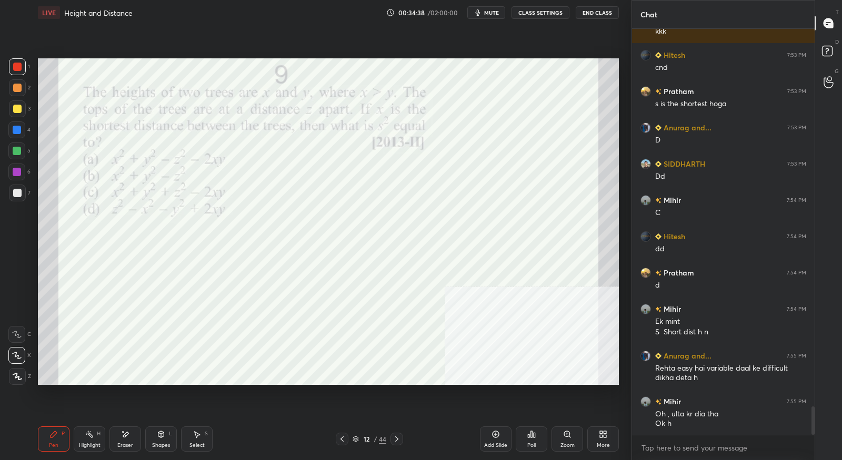
click at [393, 437] on icon at bounding box center [396, 439] width 8 height 8
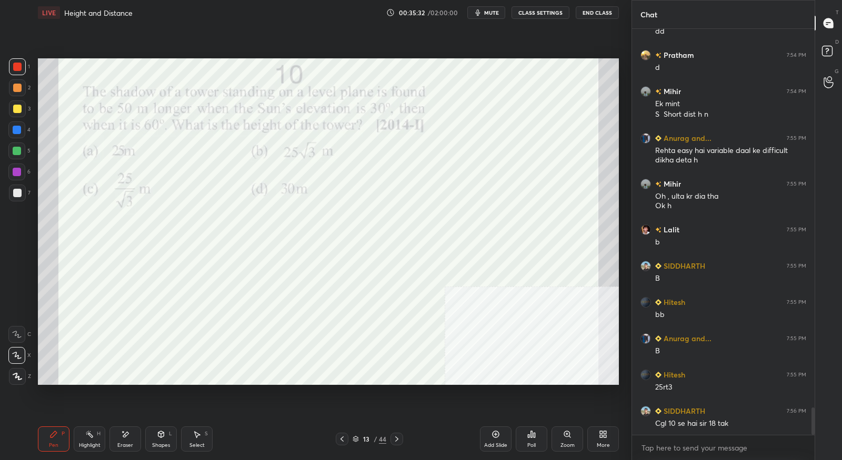
scroll to position [5643, 0]
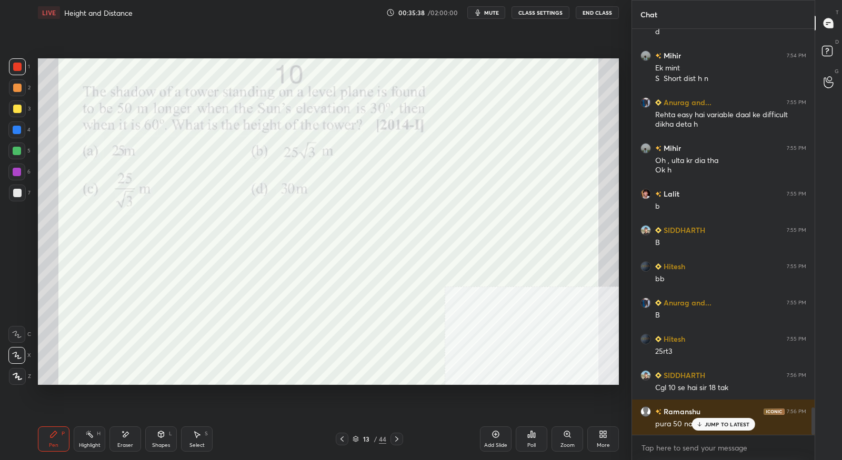
click at [697, 423] on icon at bounding box center [698, 424] width 7 height 6
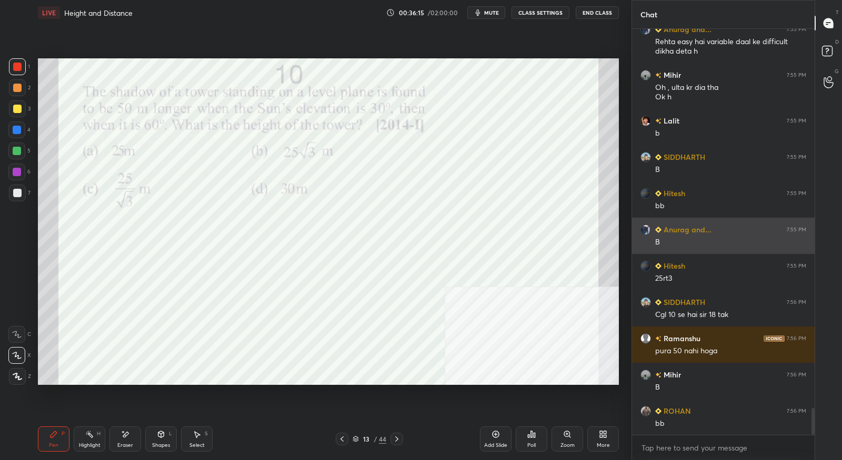
scroll to position [5752, 0]
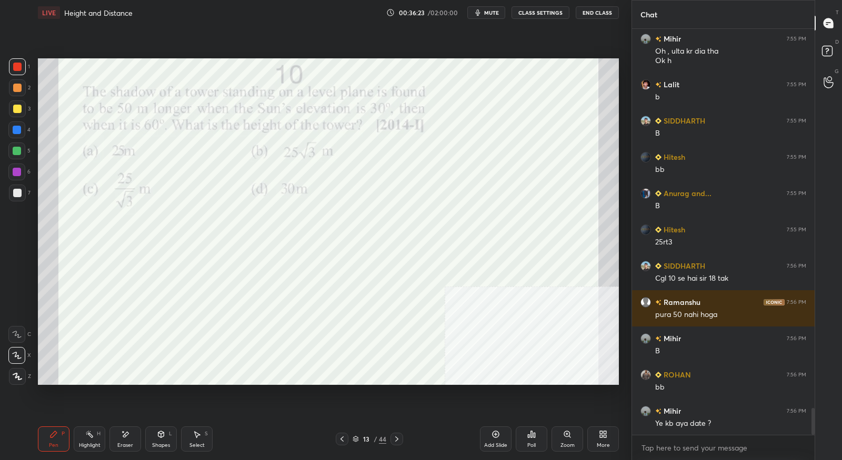
click at [399, 439] on icon at bounding box center [396, 439] width 8 height 8
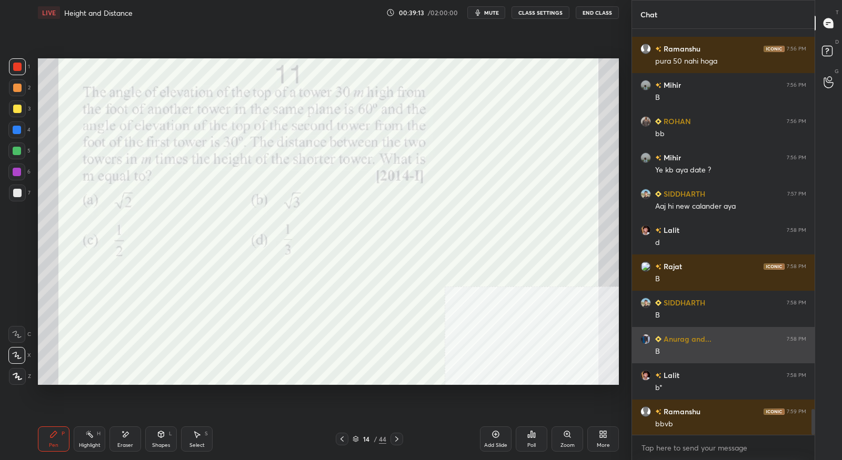
scroll to position [6006, 0]
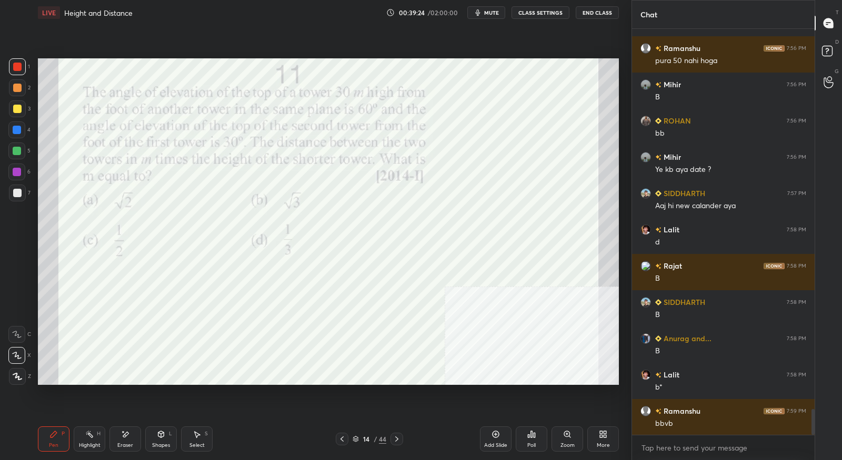
click at [393, 441] on icon at bounding box center [396, 439] width 8 height 8
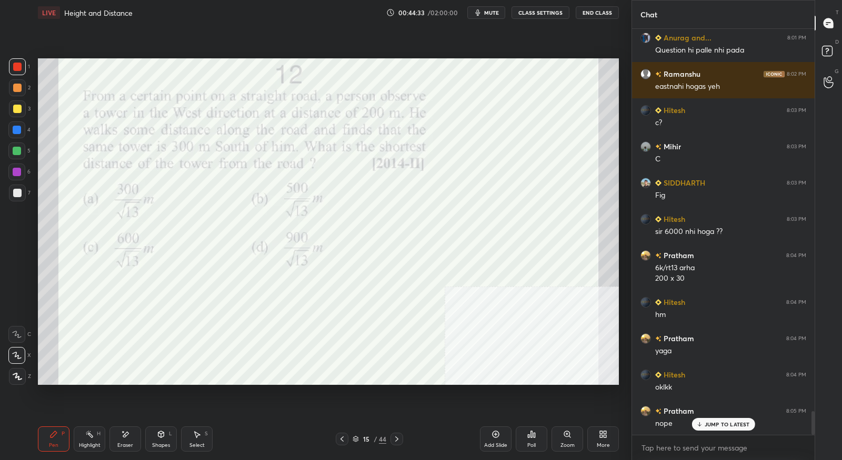
scroll to position [6597, 0]
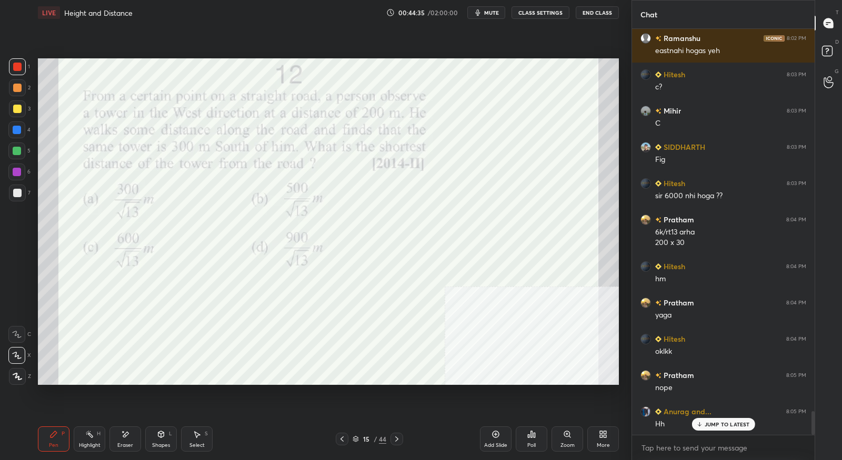
click at [399, 439] on icon at bounding box center [396, 439] width 8 height 8
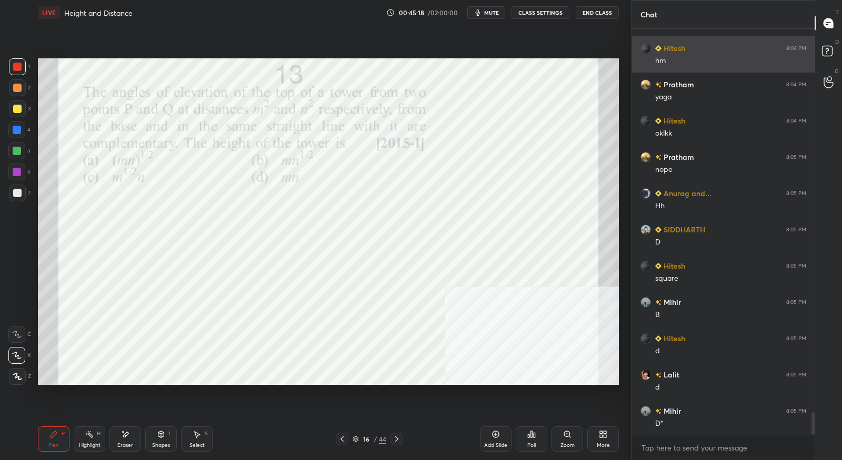
scroll to position [6852, 0]
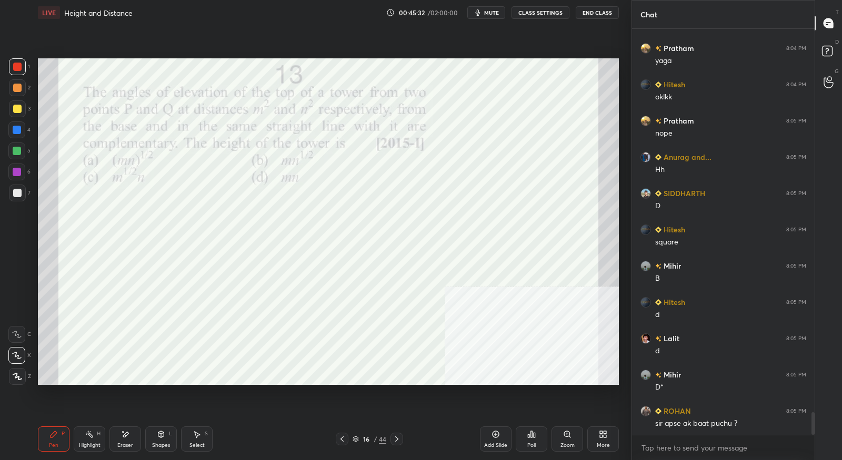
click at [397, 437] on icon at bounding box center [396, 439] width 8 height 8
drag, startPoint x: 158, startPoint y: 439, endPoint x: 132, endPoint y: 431, distance: 27.0
click at [157, 439] on div "Shapes L" at bounding box center [161, 439] width 32 height 25
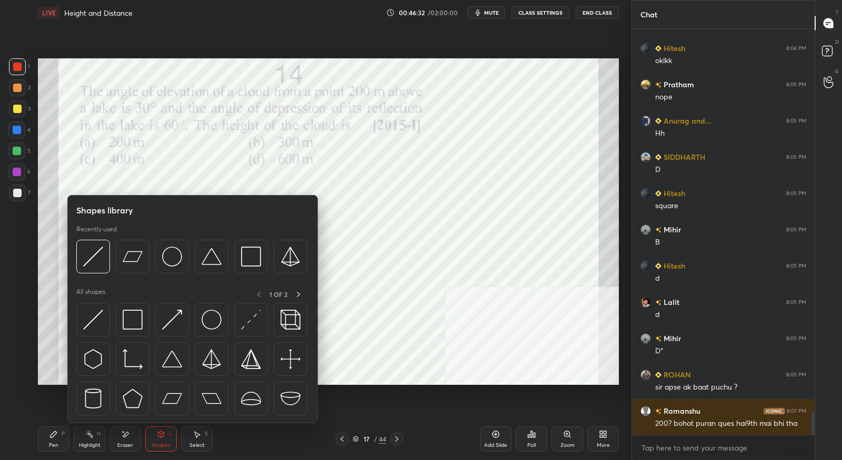
click at [124, 444] on div "Eraser" at bounding box center [125, 445] width 16 height 5
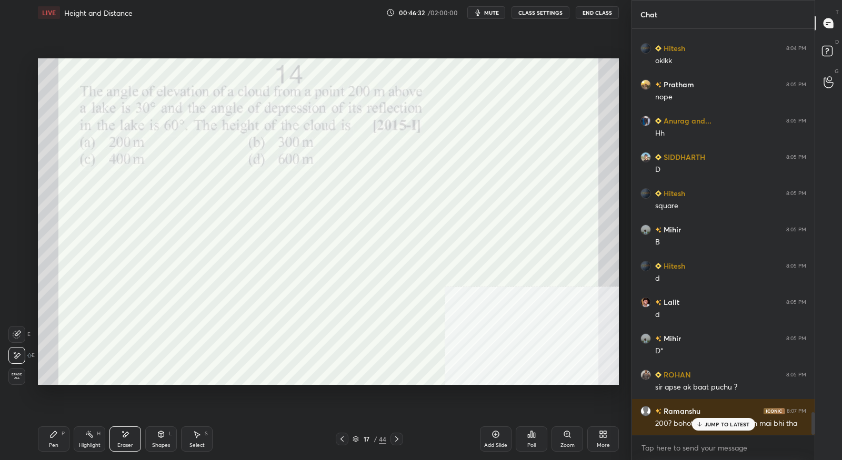
scroll to position [6924, 0]
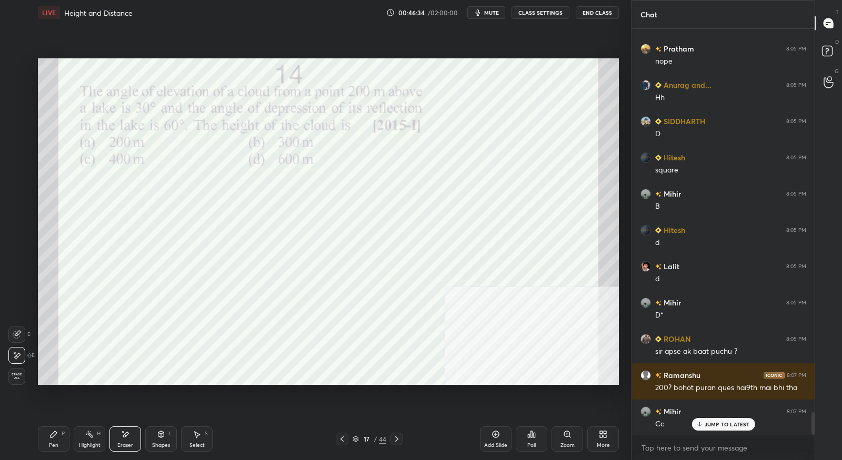
drag, startPoint x: 52, startPoint y: 434, endPoint x: 88, endPoint y: 412, distance: 42.9
click at [52, 434] on icon at bounding box center [53, 434] width 6 height 6
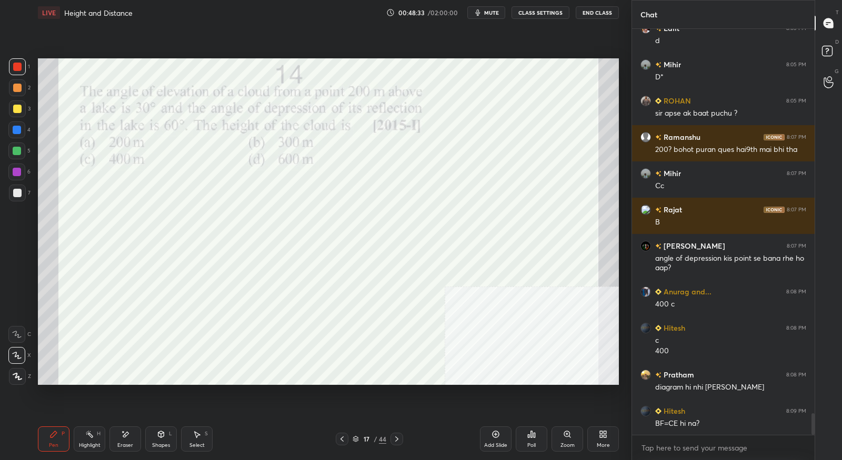
scroll to position [7198, 0]
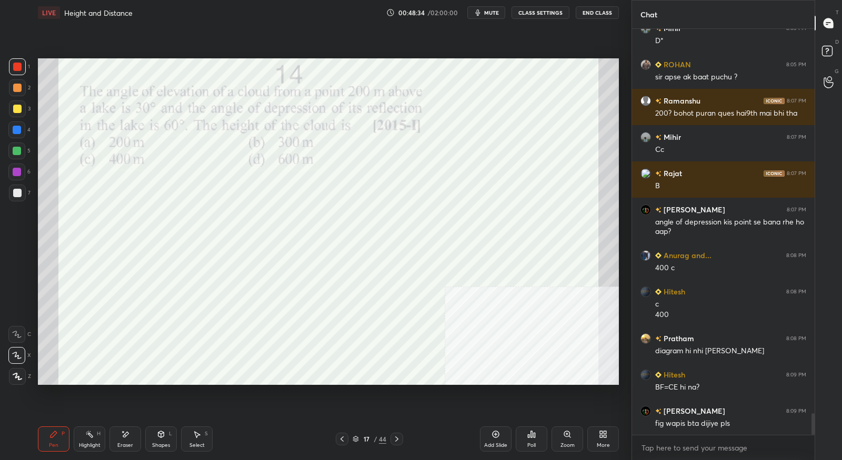
click at [125, 441] on div "Eraser" at bounding box center [125, 439] width 32 height 25
drag, startPoint x: 16, startPoint y: 380, endPoint x: 26, endPoint y: 412, distance: 34.3
click at [16, 380] on span "Erase all" at bounding box center [17, 376] width 16 height 7
drag, startPoint x: 42, startPoint y: 444, endPoint x: 56, endPoint y: 425, distance: 24.1
click at [43, 444] on div "Pen P" at bounding box center [54, 439] width 32 height 25
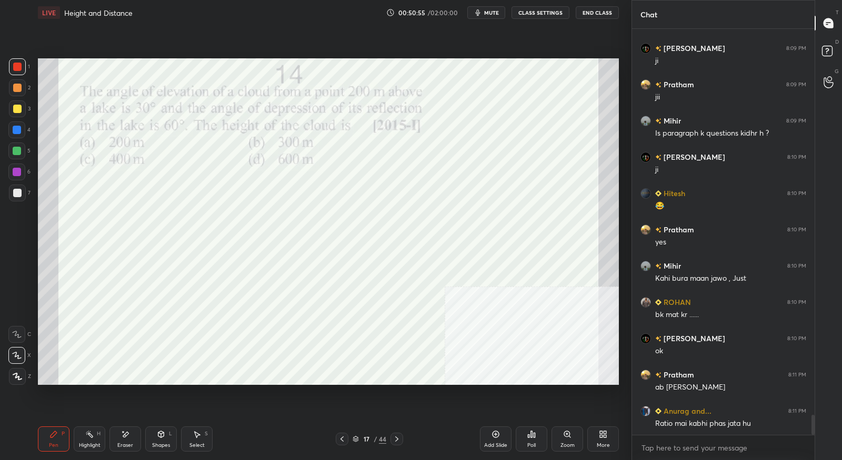
scroll to position [7810, 0]
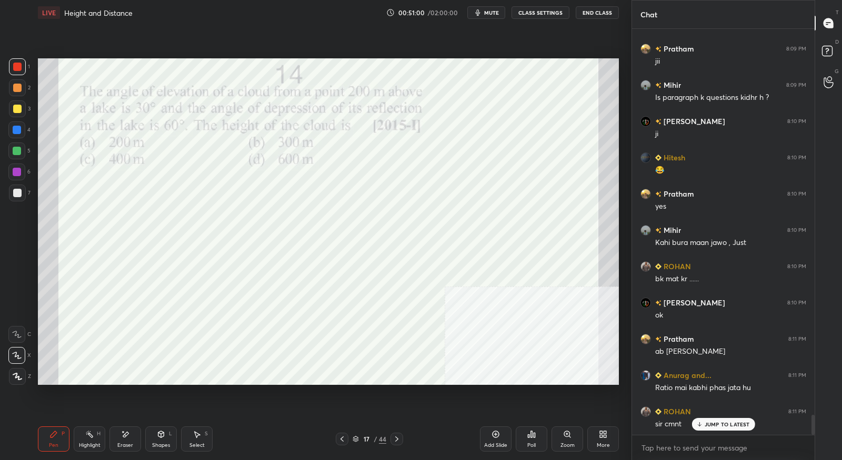
click at [400, 438] on icon at bounding box center [396, 439] width 8 height 8
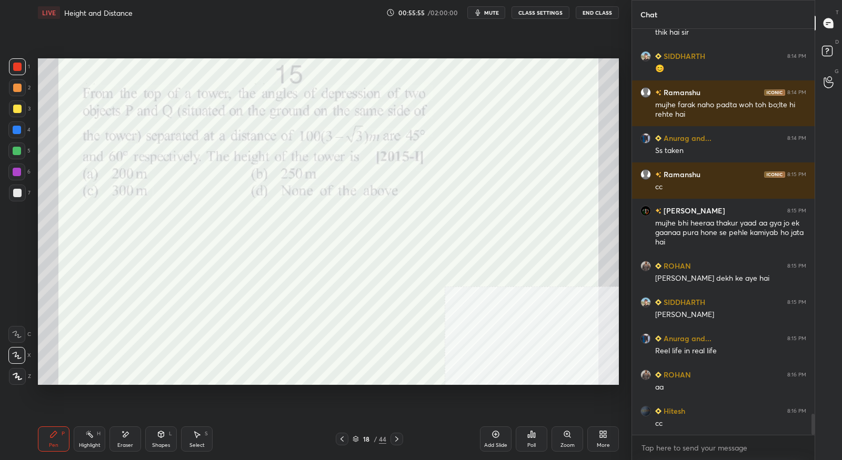
scroll to position [7574, 0]
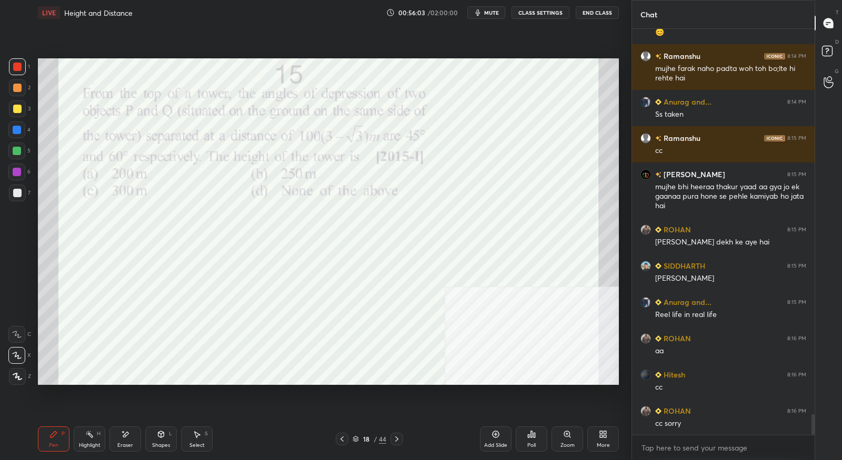
click at [395, 441] on icon at bounding box center [396, 439] width 3 height 5
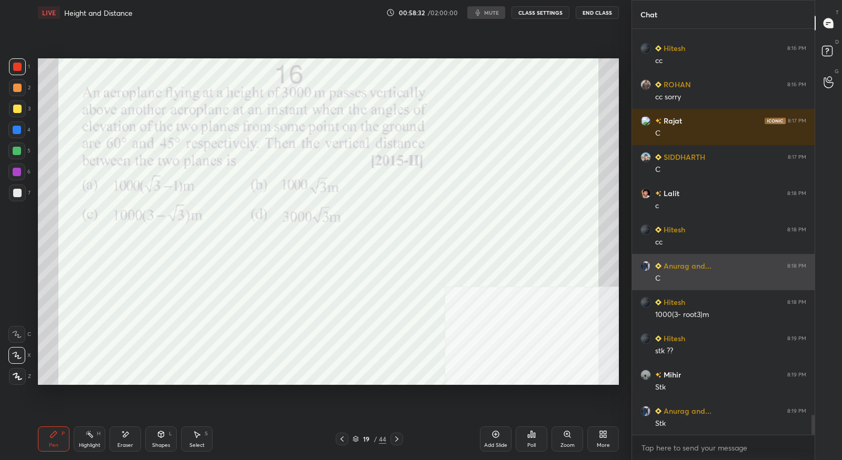
scroll to position [7937, 0]
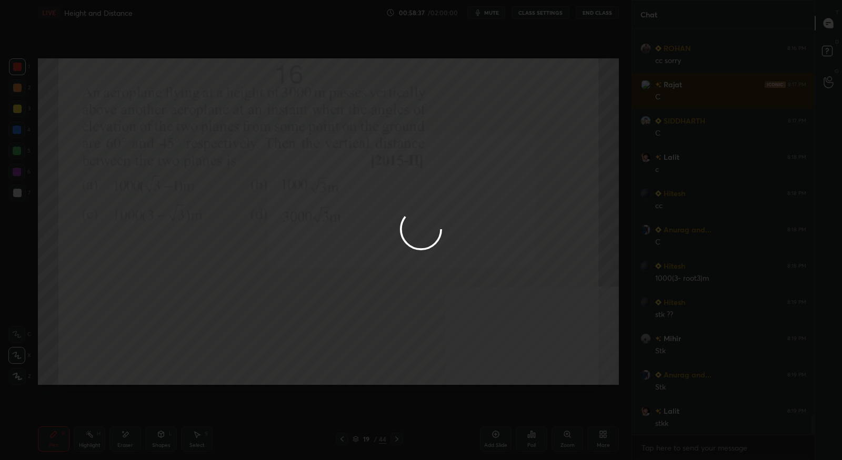
click at [488, 115] on div at bounding box center [421, 230] width 842 height 460
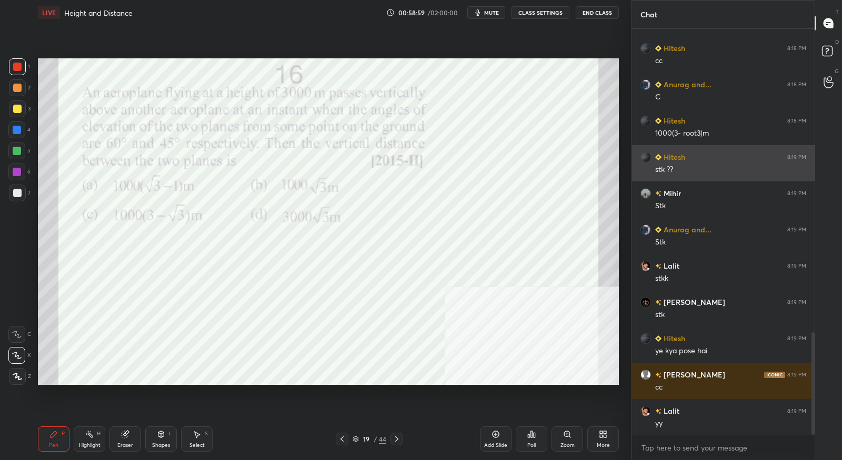
scroll to position [1242, 0]
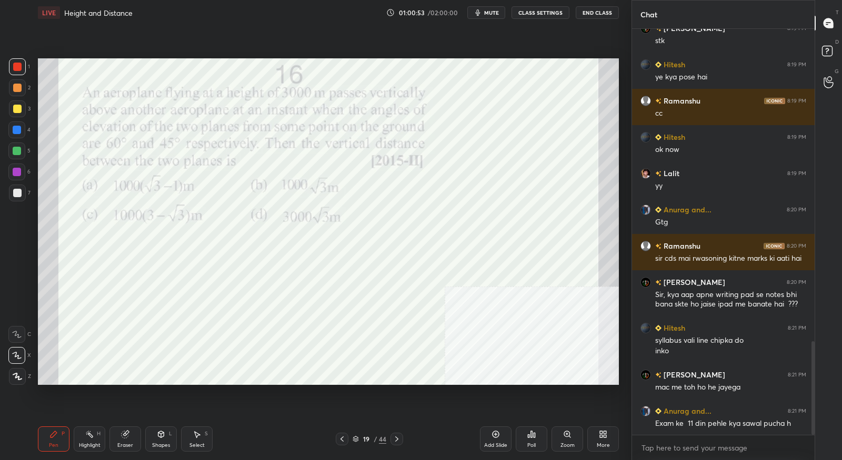
scroll to position [1389, 0]
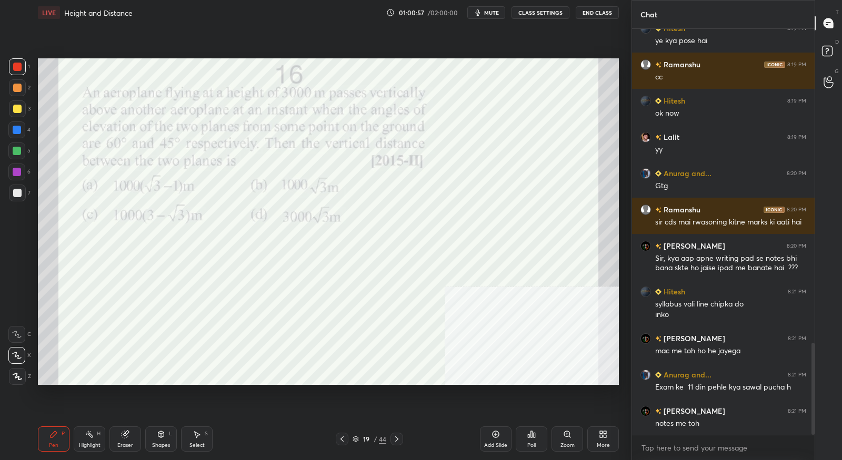
click at [395, 442] on icon at bounding box center [396, 439] width 8 height 8
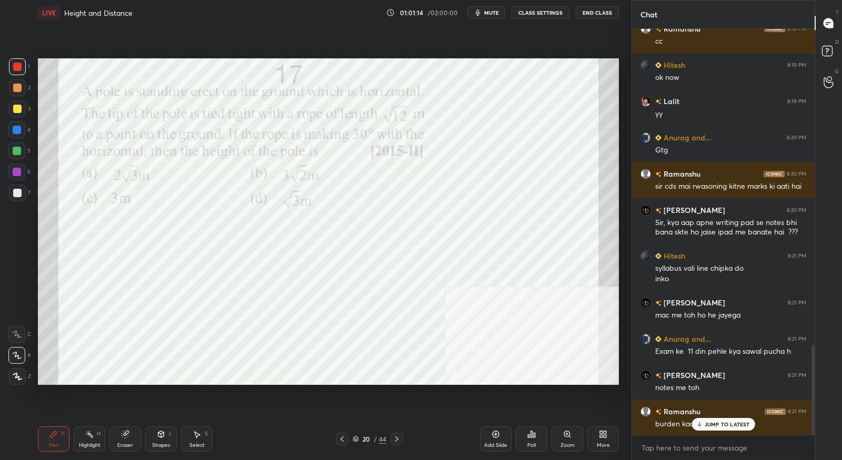
click at [707, 426] on p "JUMP TO LATEST" at bounding box center [726, 424] width 45 height 6
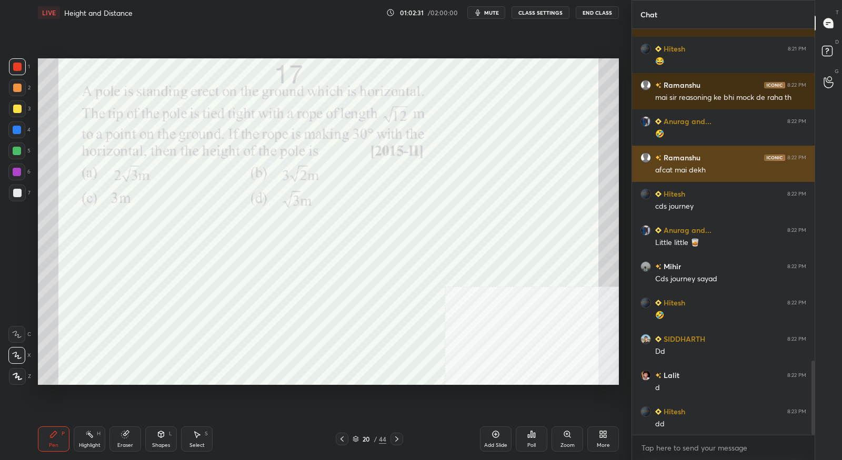
scroll to position [1860, 0]
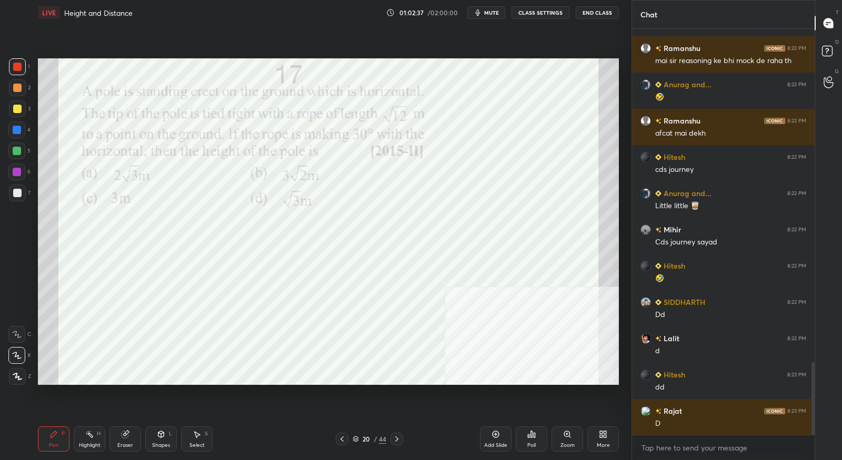
drag, startPoint x: 125, startPoint y: 439, endPoint x: 187, endPoint y: 400, distance: 73.7
click at [126, 439] on div "Eraser" at bounding box center [125, 439] width 32 height 25
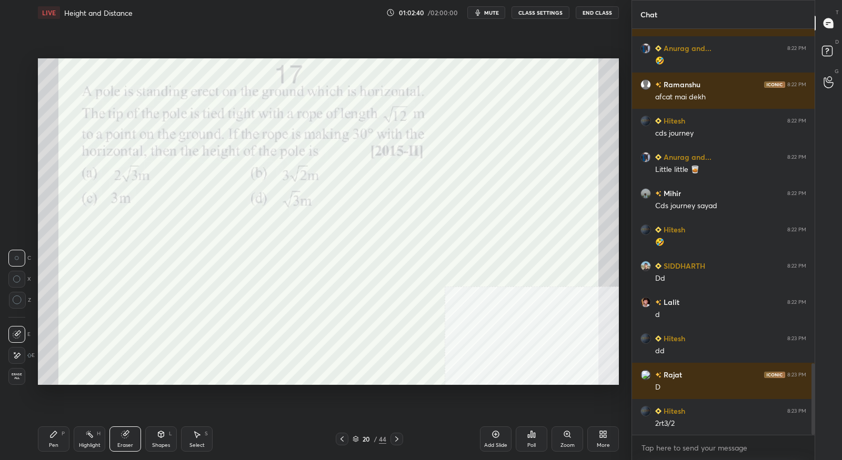
drag, startPoint x: 50, startPoint y: 437, endPoint x: 80, endPoint y: 396, distance: 51.1
click at [50, 437] on icon at bounding box center [53, 434] width 6 height 6
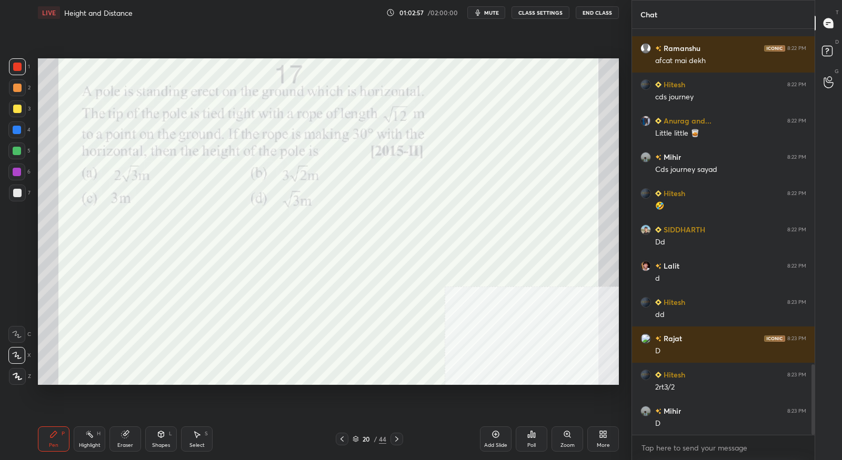
click at [400, 442] on icon at bounding box center [396, 439] width 8 height 8
click at [339, 439] on icon at bounding box center [342, 439] width 8 height 8
click at [394, 440] on icon at bounding box center [396, 439] width 8 height 8
click at [345, 442] on icon at bounding box center [342, 439] width 8 height 8
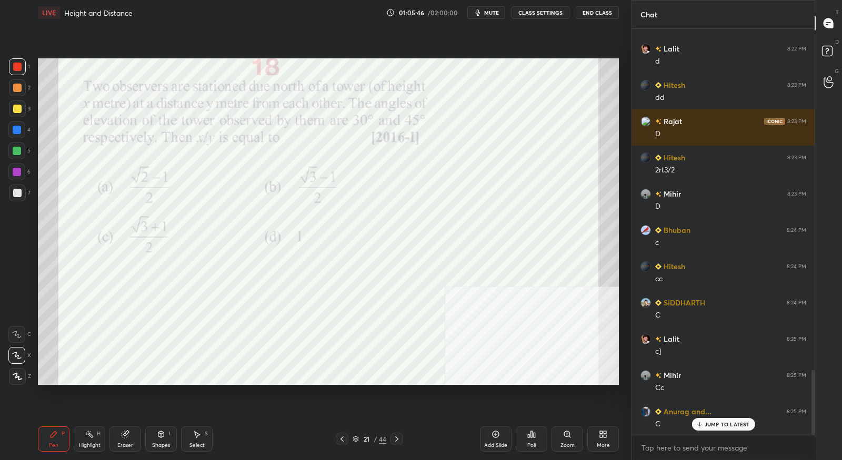
scroll to position [2151, 0]
click at [401, 440] on div at bounding box center [396, 439] width 13 height 13
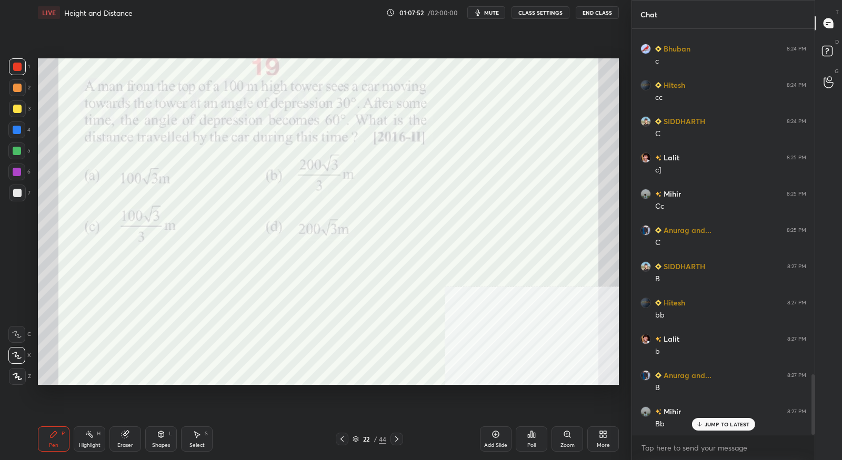
scroll to position [2332, 0]
click at [396, 442] on icon at bounding box center [396, 439] width 8 height 8
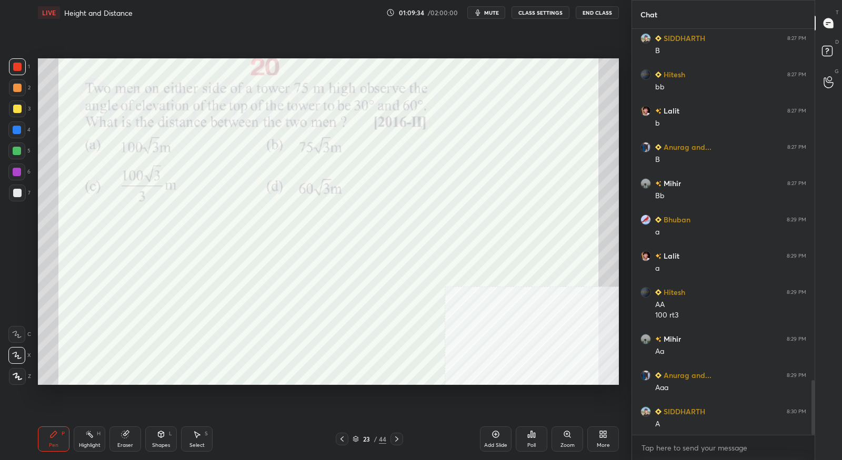
scroll to position [2597, 0]
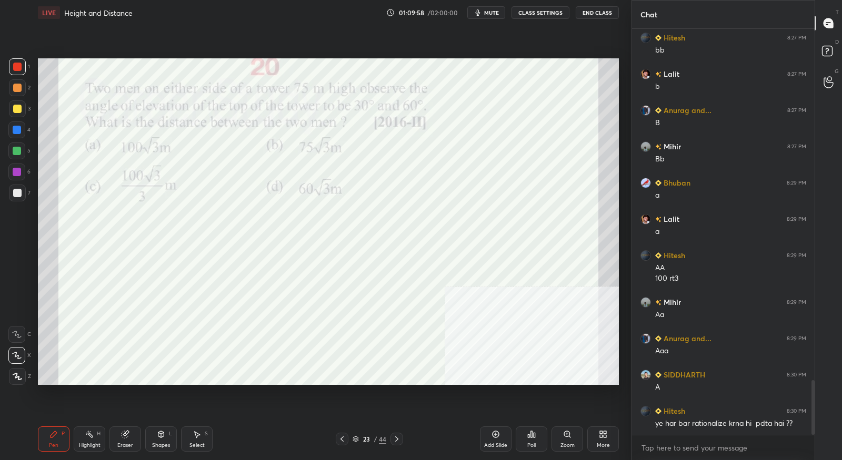
click at [125, 439] on div "Eraser" at bounding box center [125, 439] width 32 height 25
drag, startPoint x: 14, startPoint y: 358, endPoint x: 34, endPoint y: 347, distance: 22.8
click at [15, 359] on icon at bounding box center [17, 355] width 8 height 9
click at [54, 428] on div "Pen P" at bounding box center [54, 439] width 32 height 25
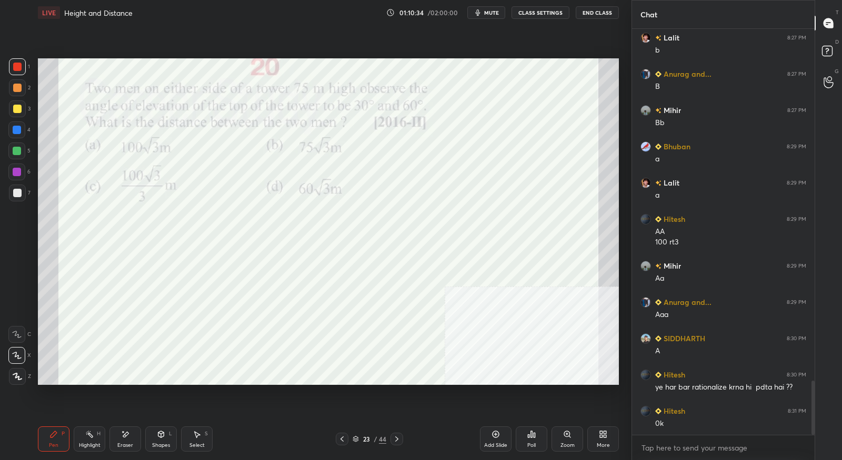
click at [400, 443] on div at bounding box center [396, 439] width 13 height 13
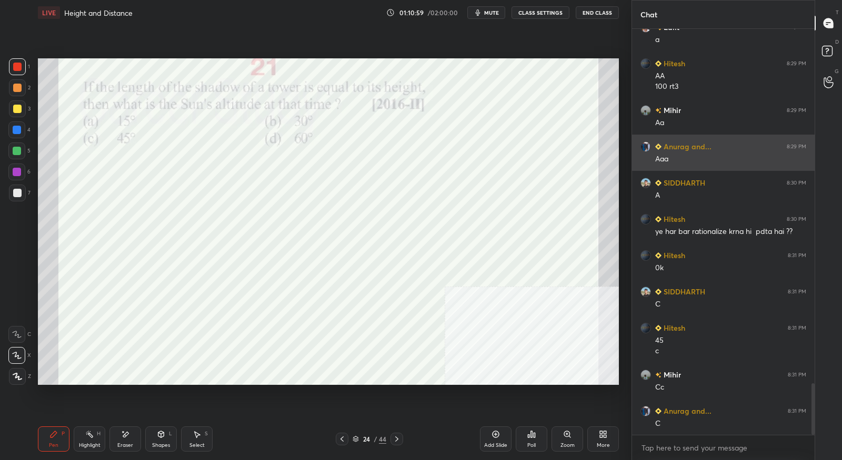
scroll to position [2825, 0]
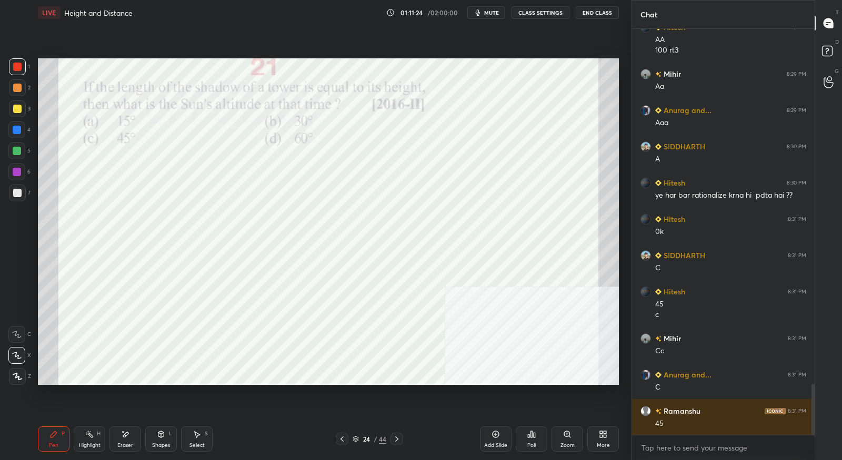
click at [394, 440] on icon at bounding box center [396, 439] width 8 height 8
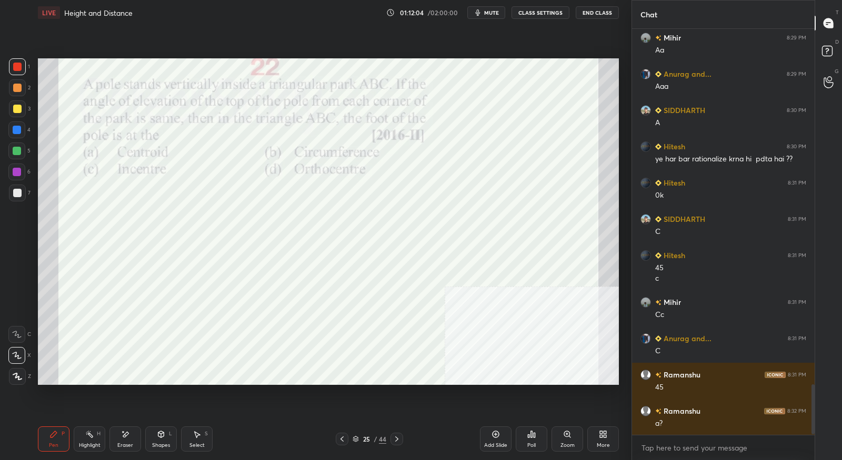
scroll to position [2897, 0]
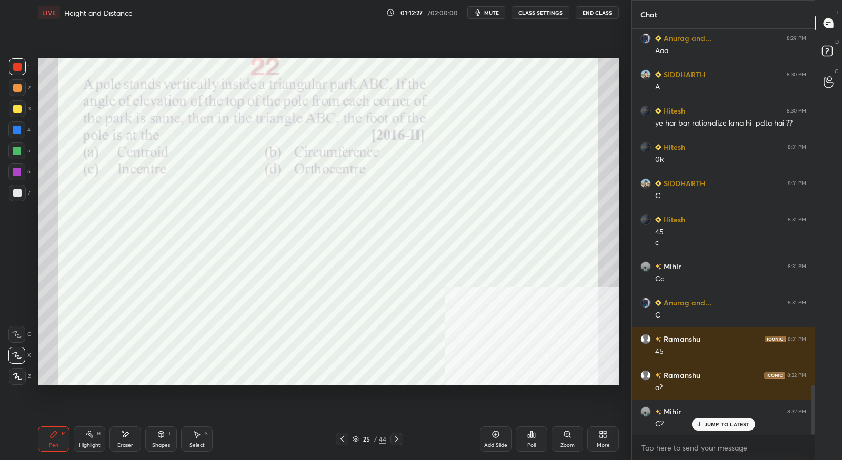
click at [124, 439] on div "Eraser" at bounding box center [125, 439] width 32 height 25
click at [18, 380] on span "Erase all" at bounding box center [17, 376] width 16 height 7
drag, startPoint x: 57, startPoint y: 442, endPoint x: 70, endPoint y: 429, distance: 18.6
click at [57, 442] on div "Pen P" at bounding box center [54, 439] width 32 height 25
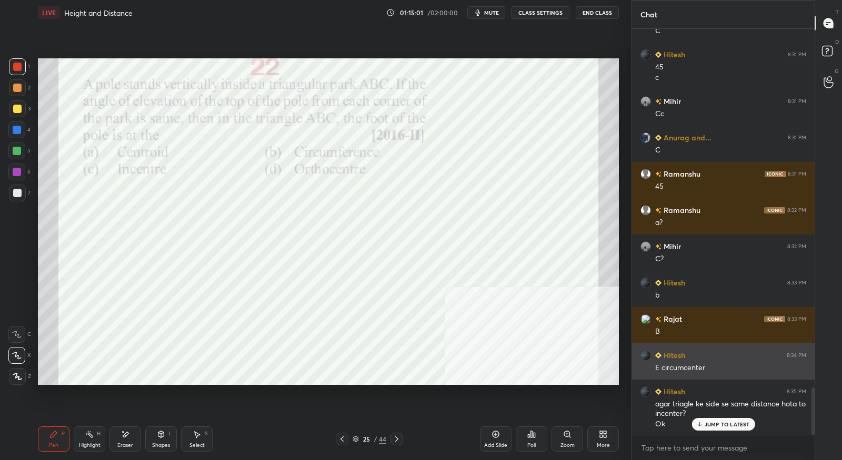
scroll to position [3063, 0]
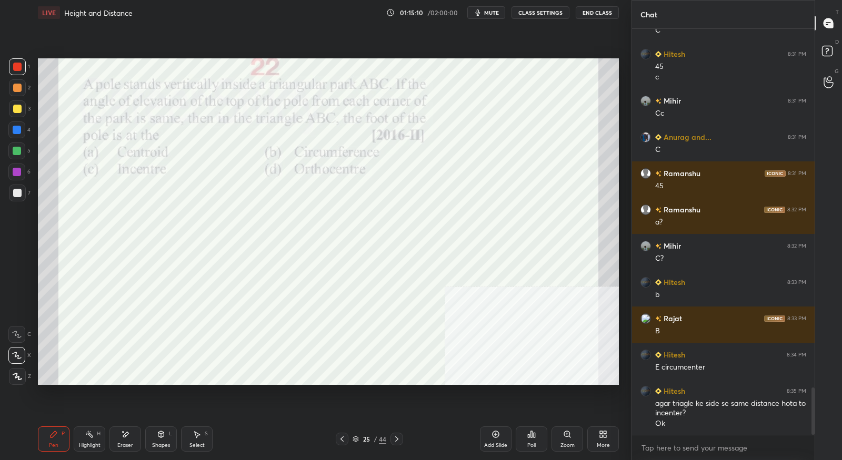
click at [401, 440] on div at bounding box center [396, 439] width 13 height 13
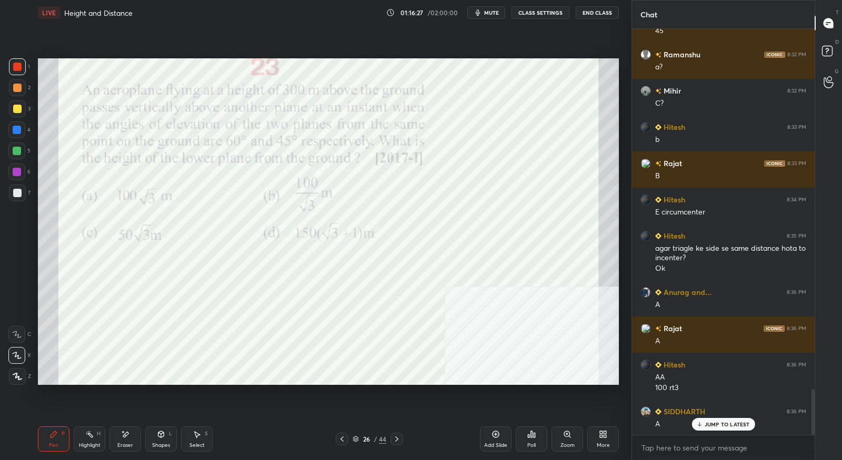
scroll to position [3254, 0]
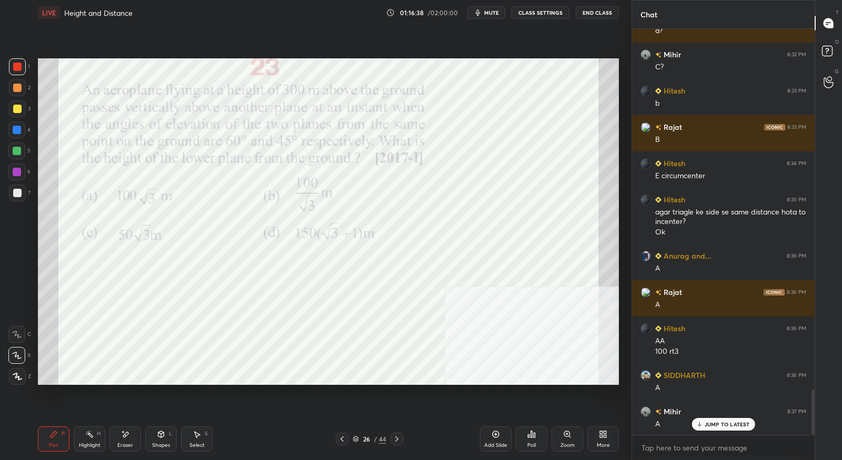
click at [396, 442] on icon at bounding box center [396, 439] width 8 height 8
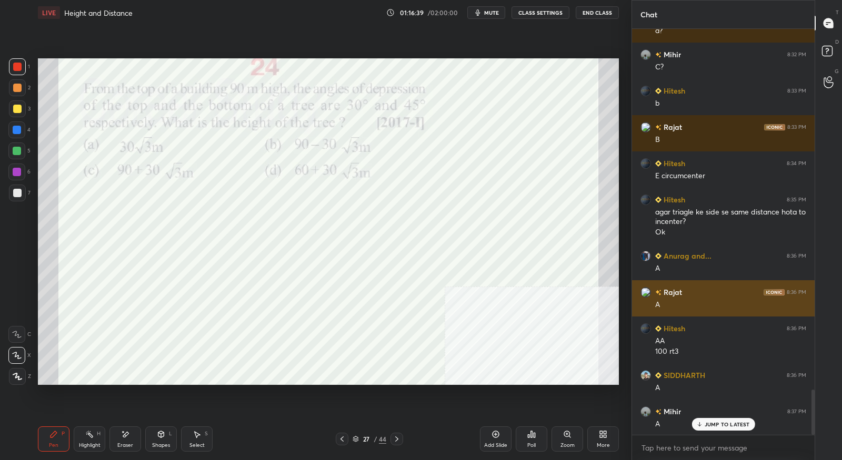
scroll to position [3255, 0]
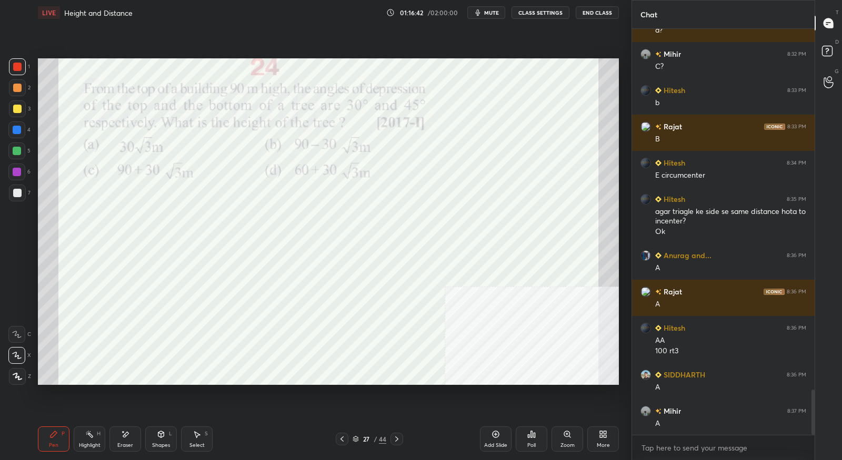
click at [279, 77] on div "Setting up your live class Poll for secs No correct answer Start poll" at bounding box center [328, 221] width 589 height 393
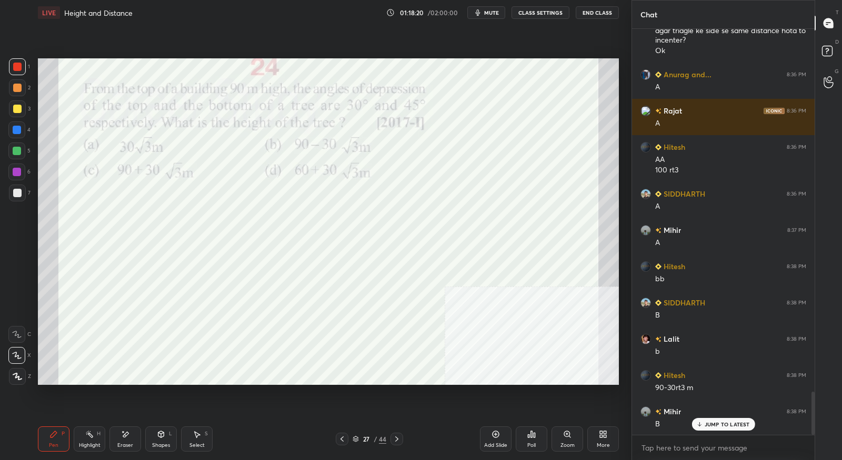
scroll to position [3473, 0]
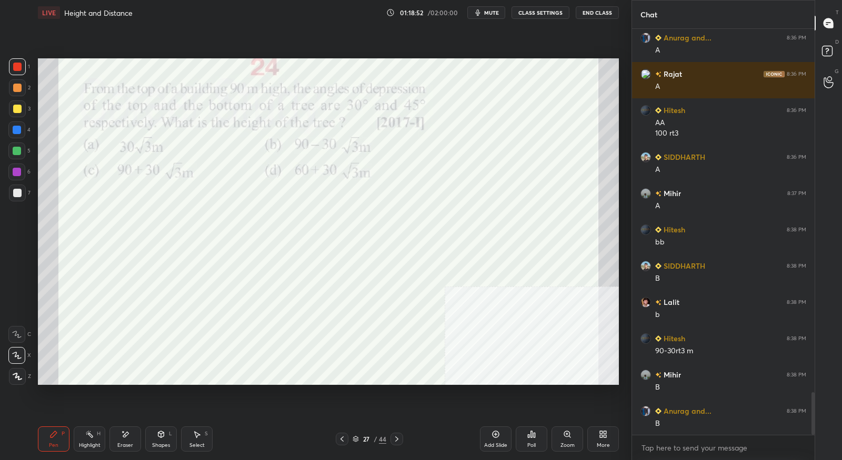
click at [401, 439] on div at bounding box center [396, 439] width 13 height 13
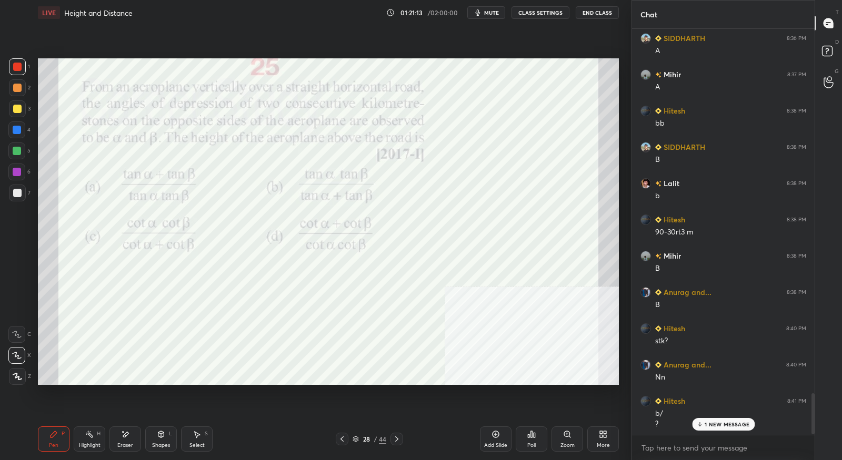
scroll to position [3628, 0]
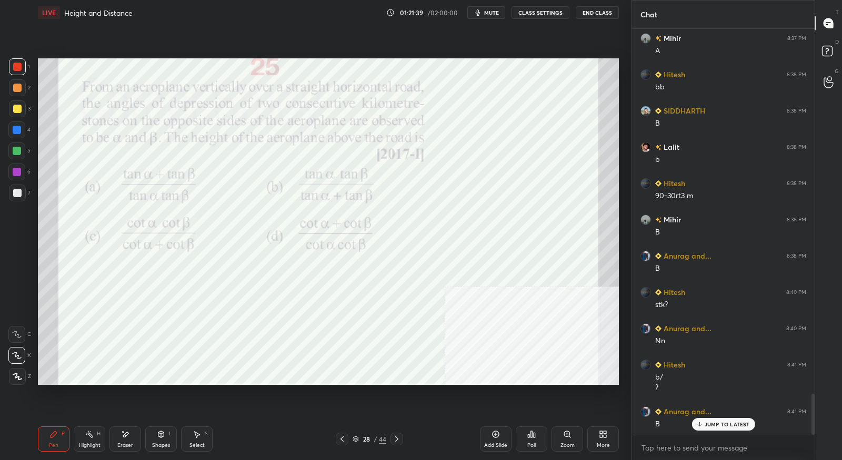
drag, startPoint x: 126, startPoint y: 440, endPoint x: 117, endPoint y: 439, distance: 9.6
click at [126, 440] on div "Eraser" at bounding box center [125, 439] width 32 height 25
drag, startPoint x: 55, startPoint y: 440, endPoint x: 84, endPoint y: 416, distance: 37.7
click at [56, 440] on div "Pen P" at bounding box center [54, 439] width 32 height 25
click at [123, 442] on div "Eraser" at bounding box center [125, 439] width 32 height 25
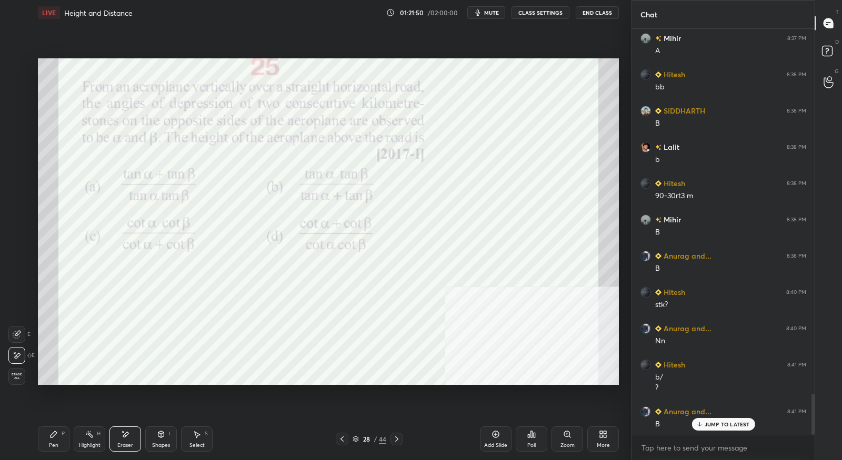
click at [53, 436] on icon at bounding box center [53, 434] width 6 height 6
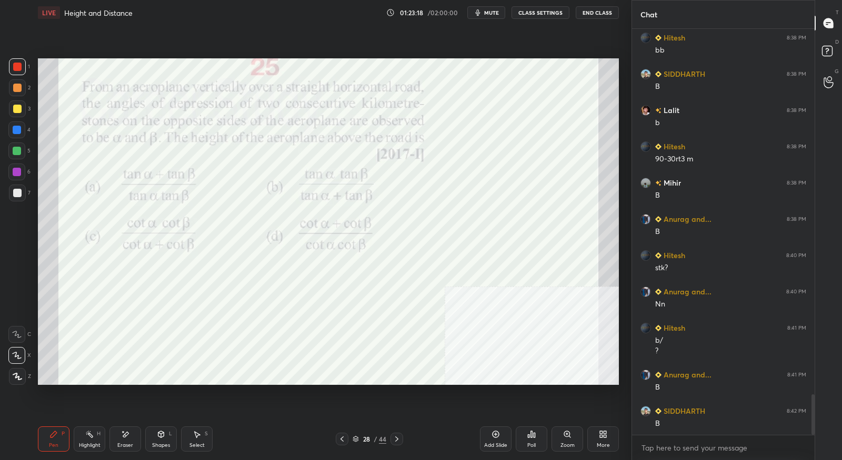
click at [398, 439] on icon at bounding box center [396, 439] width 8 height 8
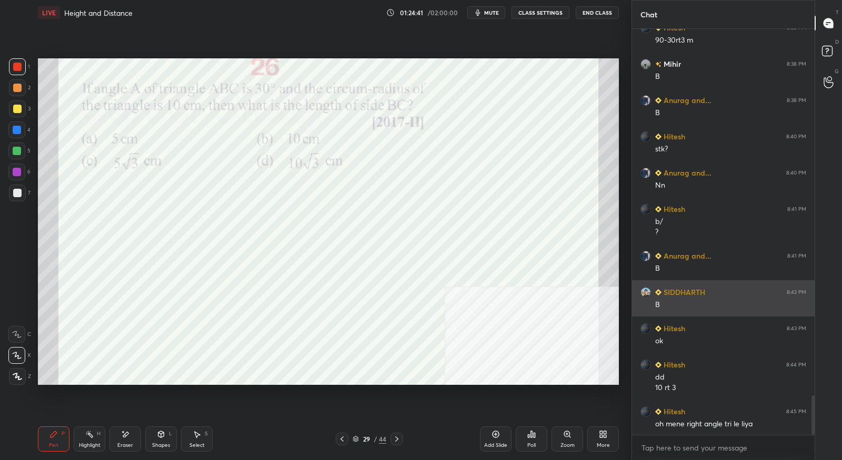
scroll to position [3784, 0]
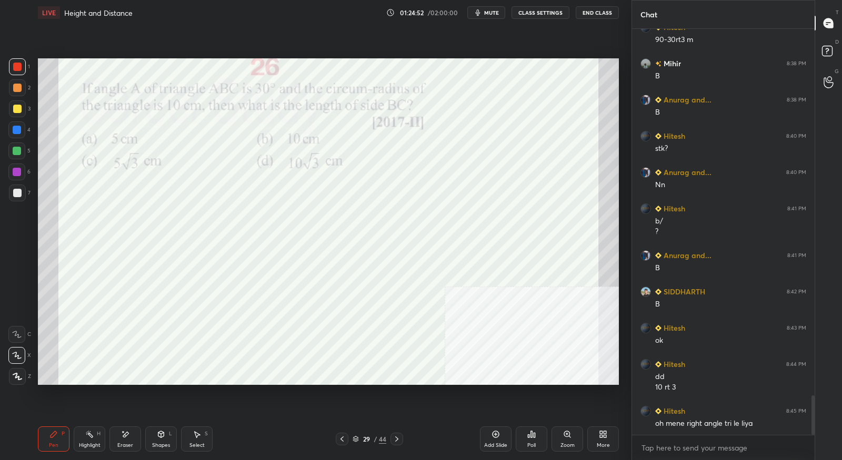
click at [401, 438] on div at bounding box center [396, 439] width 13 height 13
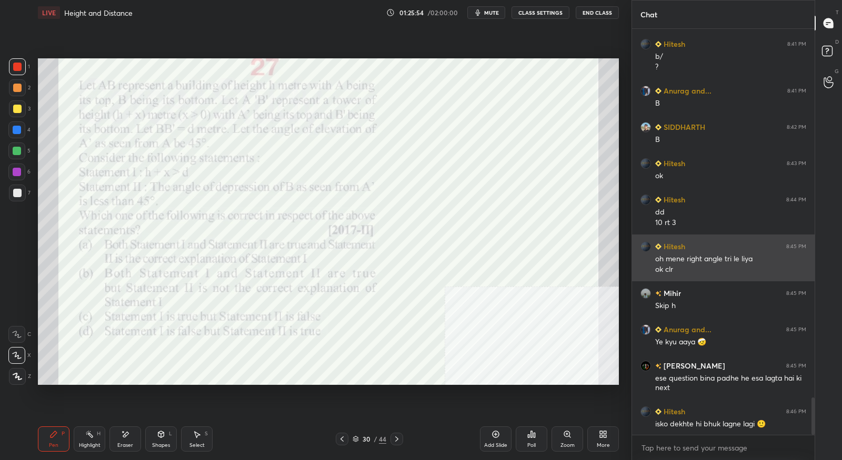
scroll to position [3986, 0]
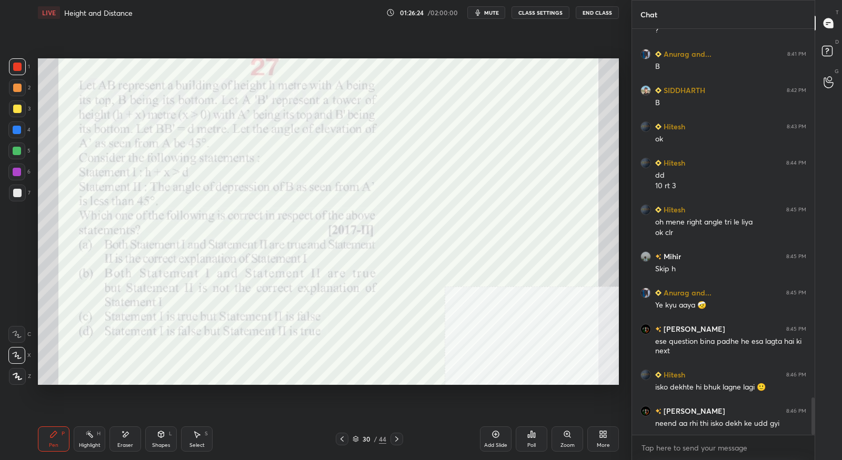
drag, startPoint x: 123, startPoint y: 438, endPoint x: 125, endPoint y: 419, distance: 19.1
click at [123, 437] on icon at bounding box center [125, 434] width 8 height 9
drag, startPoint x: 53, startPoint y: 437, endPoint x: 86, endPoint y: 397, distance: 51.6
click at [53, 437] on icon at bounding box center [53, 434] width 8 height 8
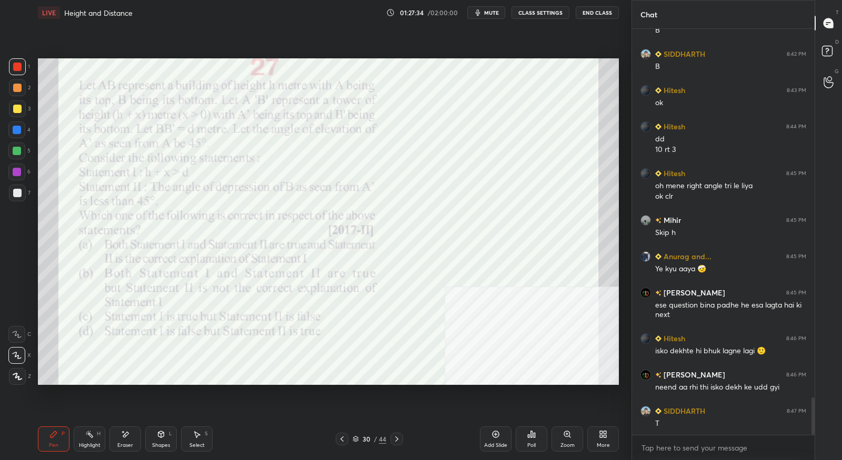
click at [128, 440] on div "Eraser" at bounding box center [125, 439] width 32 height 25
drag, startPoint x: 57, startPoint y: 438, endPoint x: 86, endPoint y: 416, distance: 36.7
click at [57, 437] on icon at bounding box center [53, 434] width 8 height 8
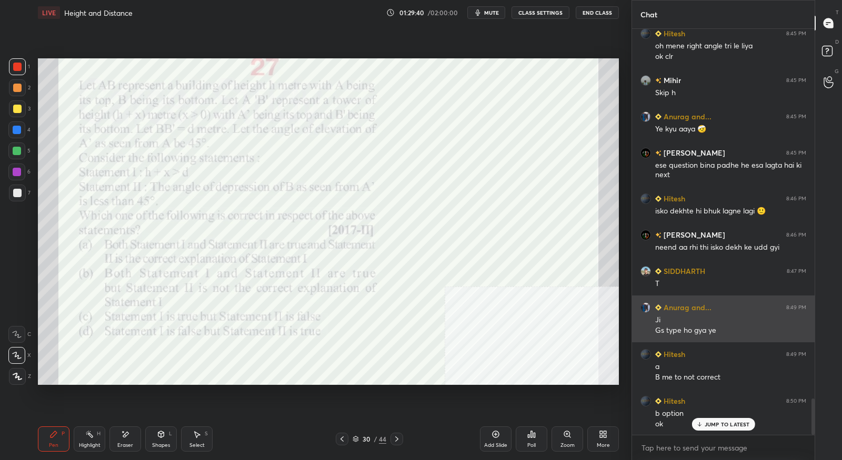
scroll to position [4162, 0]
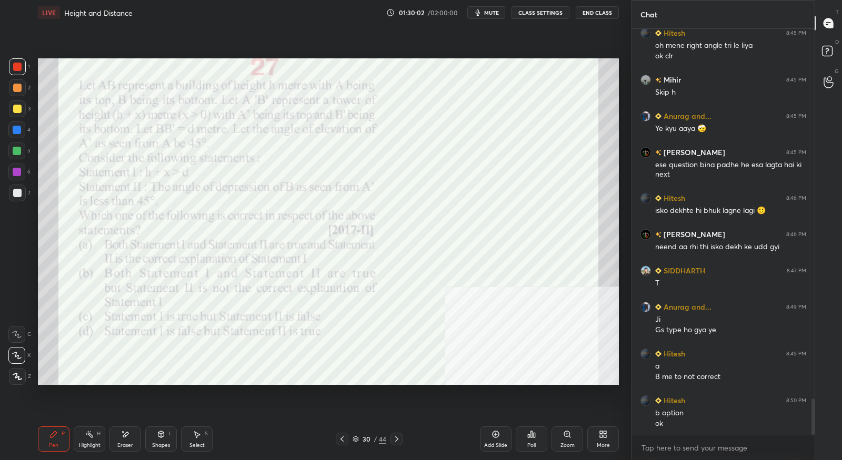
click at [400, 440] on icon at bounding box center [396, 439] width 8 height 8
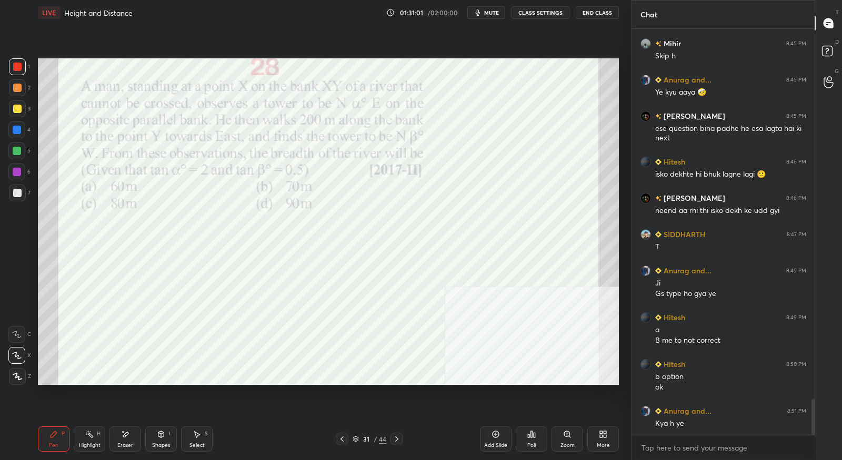
click at [123, 441] on div "Eraser" at bounding box center [125, 439] width 32 height 25
click at [18, 377] on span "Erase all" at bounding box center [17, 376] width 16 height 7
click at [52, 437] on icon at bounding box center [53, 434] width 6 height 6
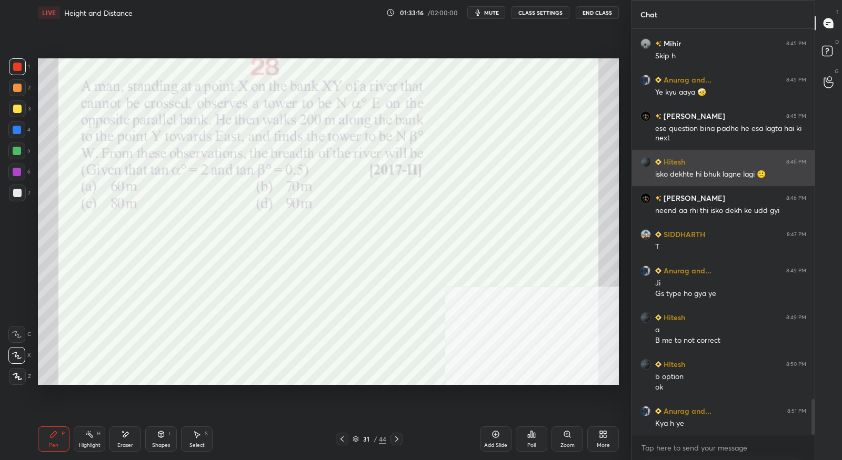
scroll to position [4235, 0]
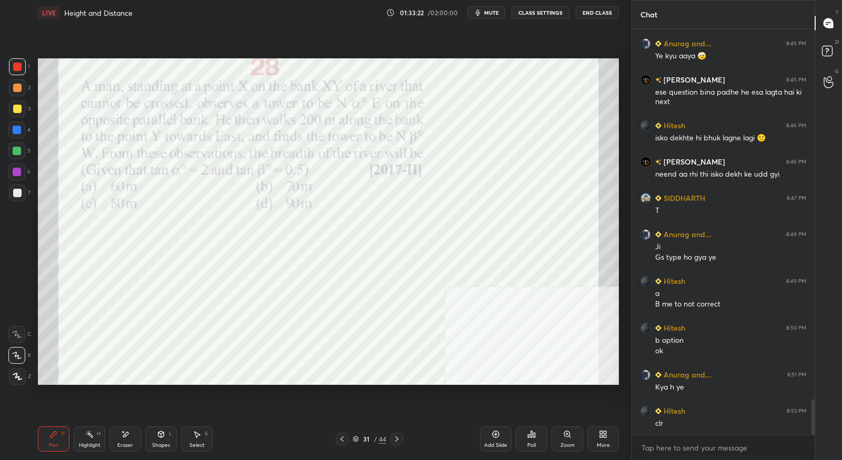
click at [399, 441] on icon at bounding box center [396, 439] width 8 height 8
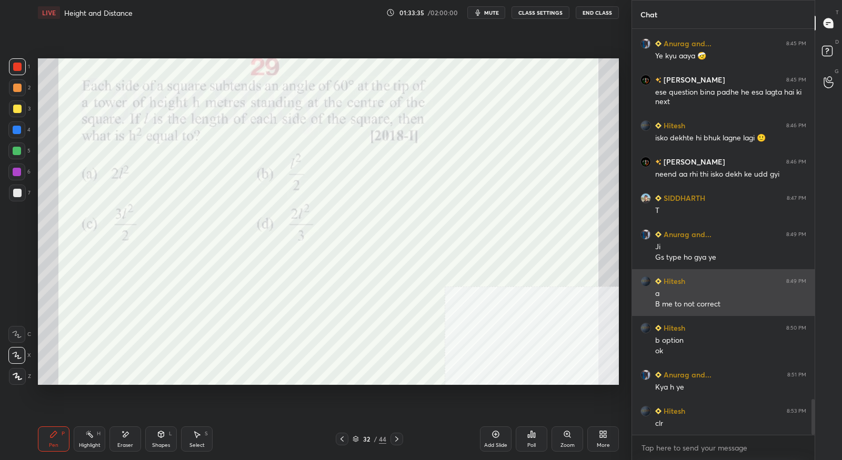
scroll to position [4271, 0]
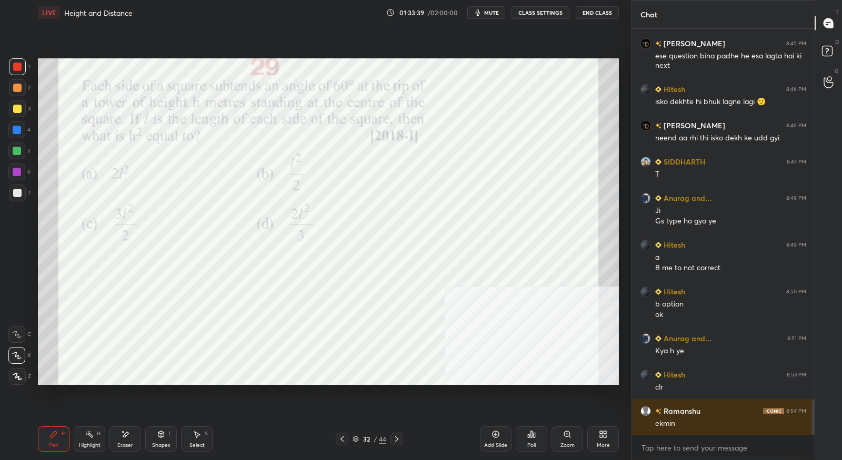
click at [342, 439] on icon at bounding box center [342, 439] width 8 height 8
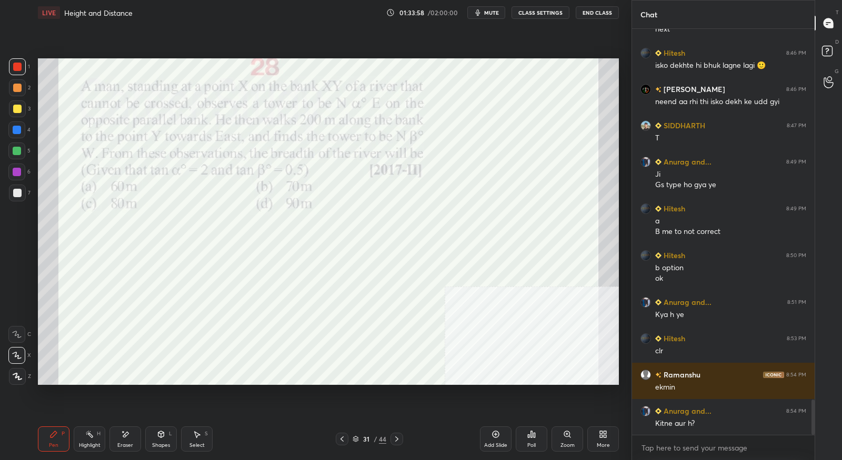
scroll to position [4343, 0]
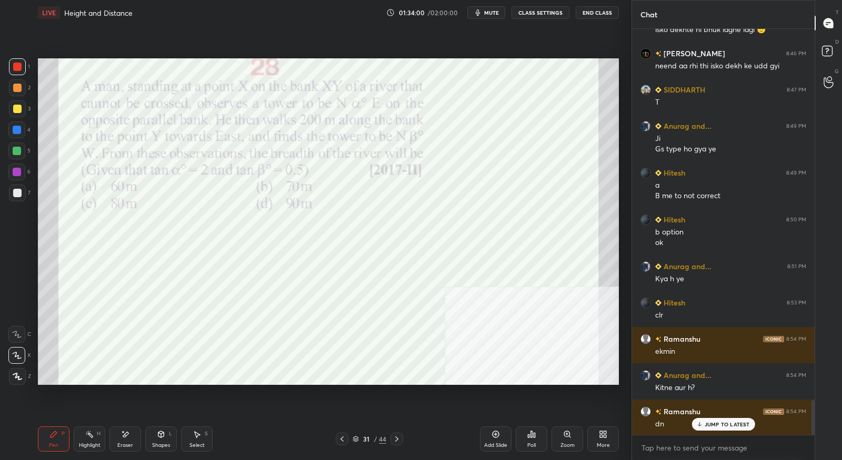
click at [393, 441] on icon at bounding box center [396, 439] width 8 height 8
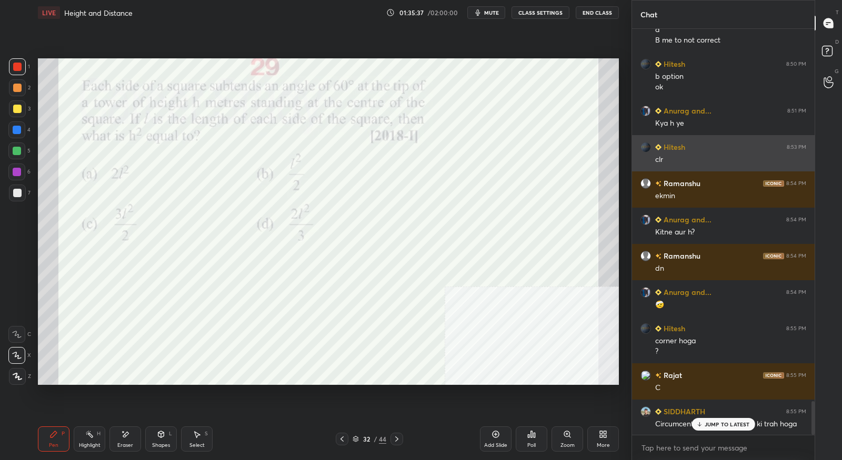
scroll to position [4535, 0]
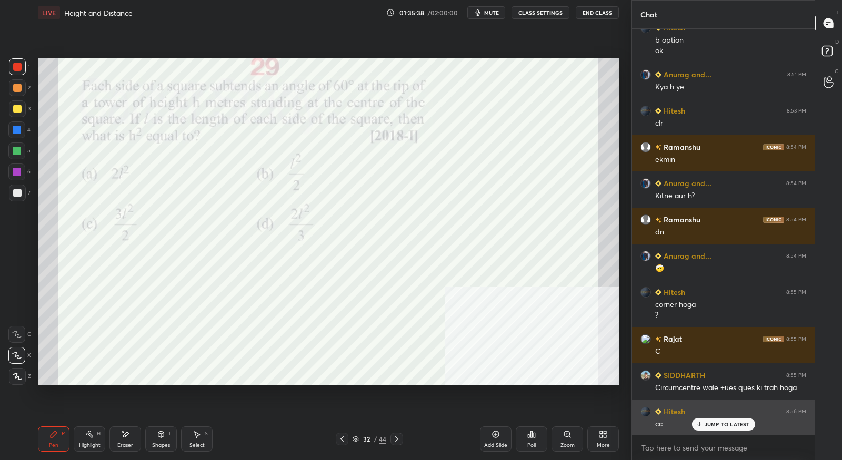
drag, startPoint x: 704, startPoint y: 425, endPoint x: 707, endPoint y: 419, distance: 7.1
click at [704, 425] on p "JUMP TO LATEST" at bounding box center [726, 424] width 45 height 6
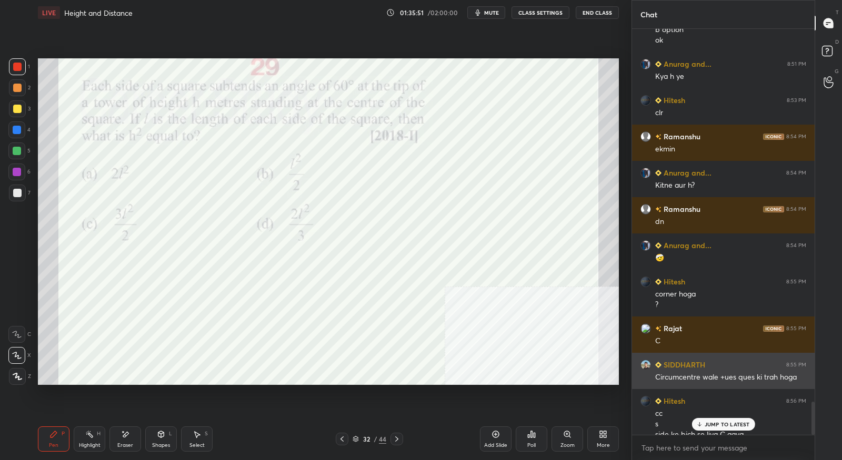
scroll to position [4556, 0]
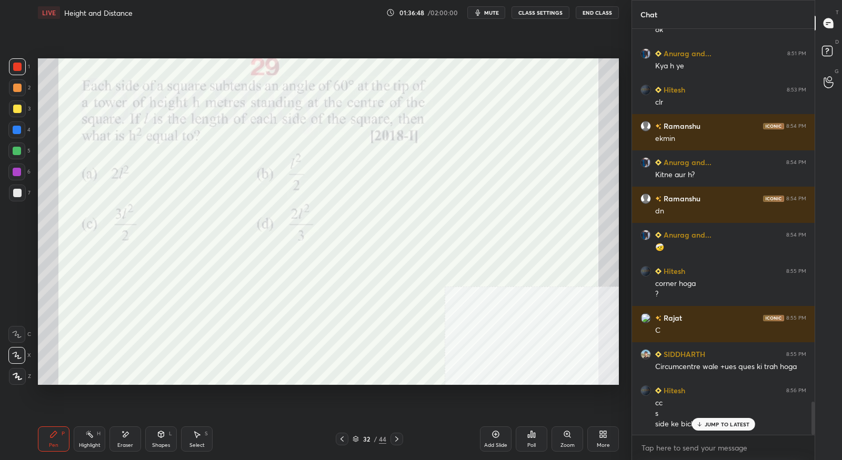
click at [707, 420] on div "JUMP TO LATEST" at bounding box center [722, 424] width 63 height 13
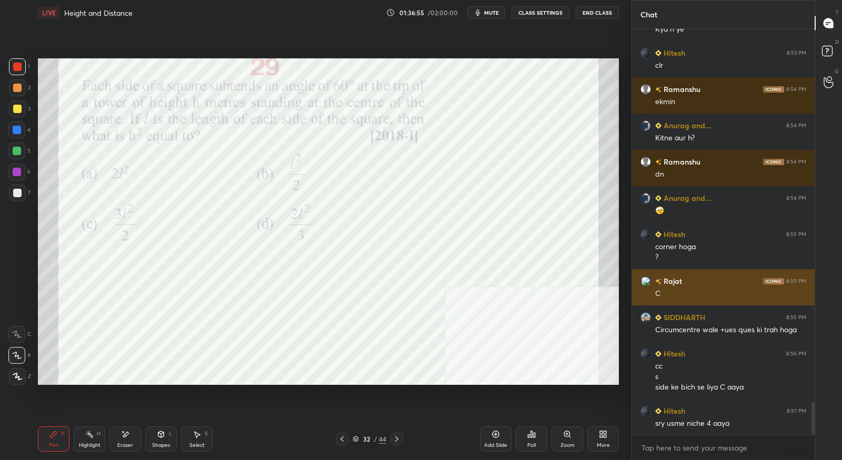
scroll to position [4604, 0]
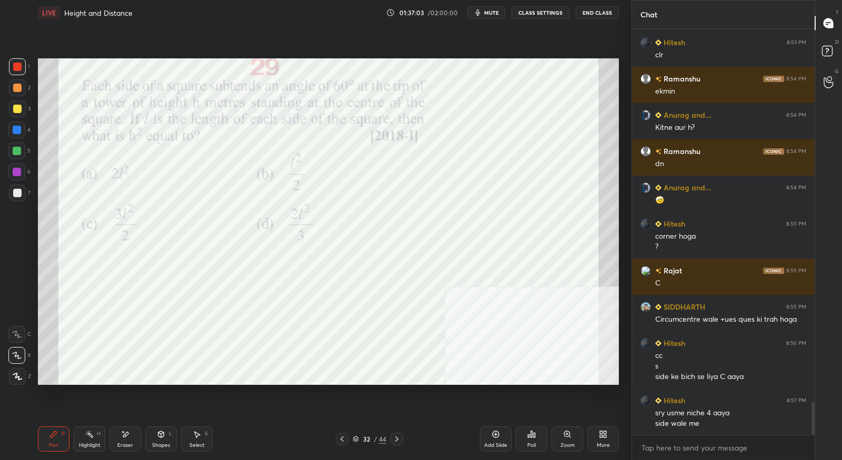
click at [493, 441] on div "Add Slide" at bounding box center [496, 439] width 32 height 25
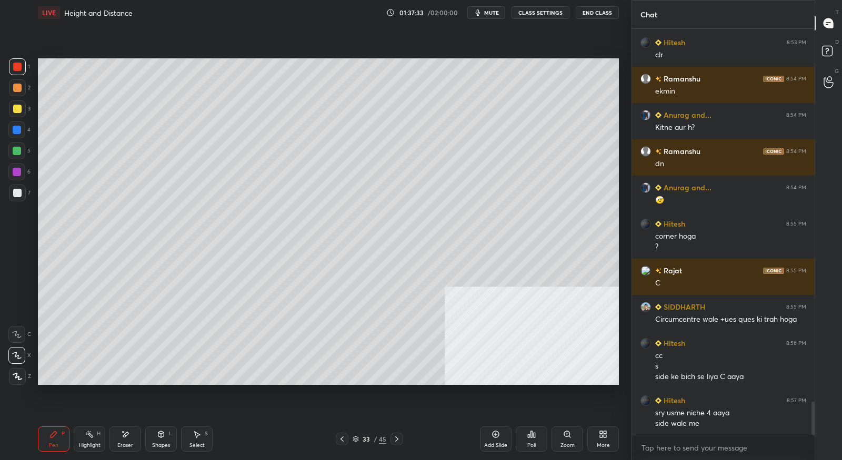
click at [344, 438] on icon at bounding box center [342, 439] width 8 height 8
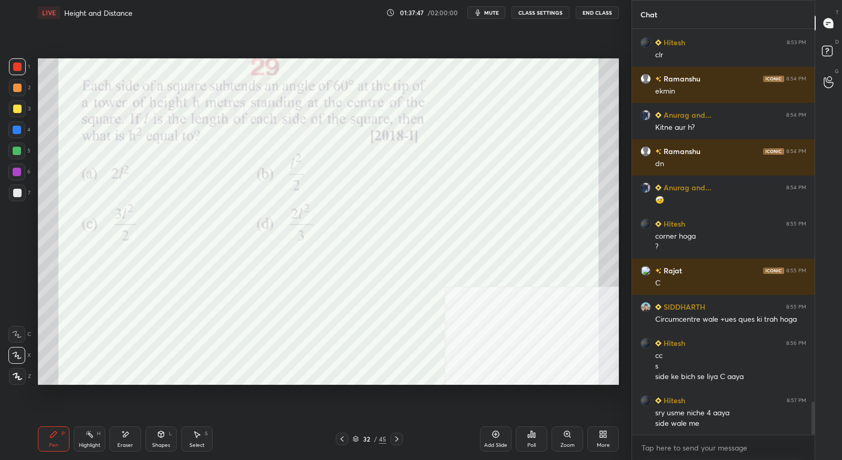
click at [397, 435] on icon at bounding box center [396, 439] width 8 height 8
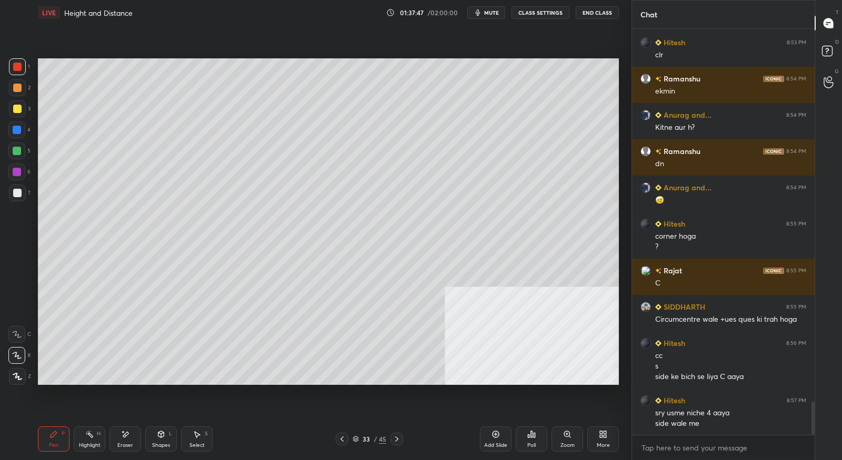
click at [397, 435] on icon at bounding box center [396, 439] width 8 height 8
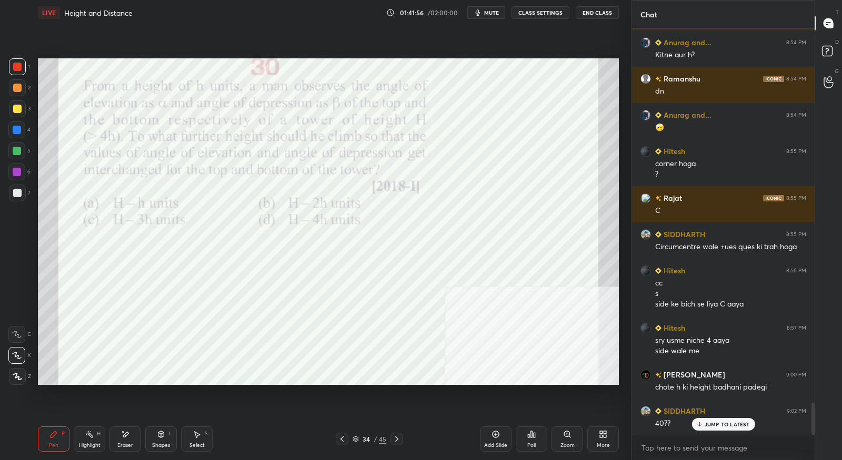
scroll to position [4712, 0]
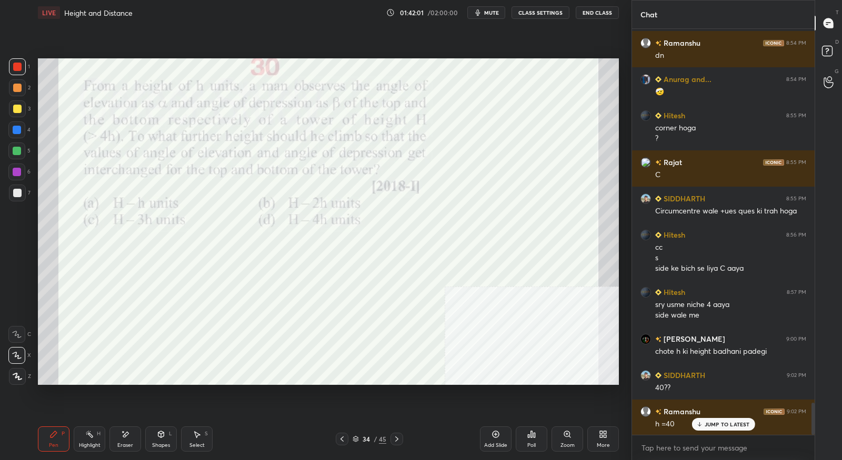
drag, startPoint x: 123, startPoint y: 440, endPoint x: 115, endPoint y: 431, distance: 12.3
click at [123, 440] on div "Eraser" at bounding box center [125, 439] width 32 height 25
drag, startPoint x: 52, startPoint y: 438, endPoint x: 59, endPoint y: 426, distance: 14.2
click at [52, 438] on icon at bounding box center [53, 434] width 8 height 8
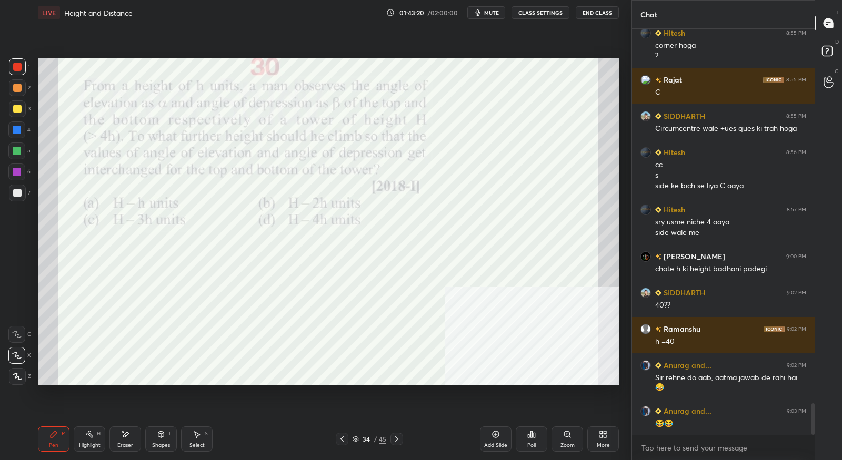
scroll to position [4840, 0]
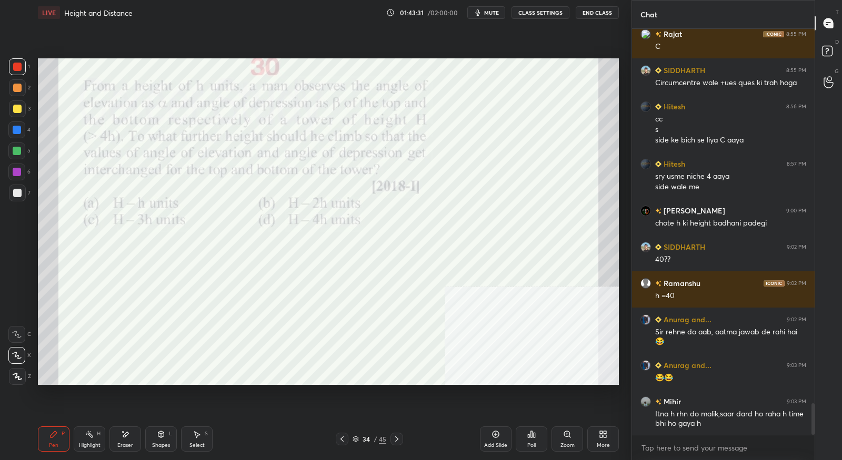
click at [337, 386] on div "Setting up your live class Poll for secs No correct answer Start poll" at bounding box center [328, 221] width 589 height 393
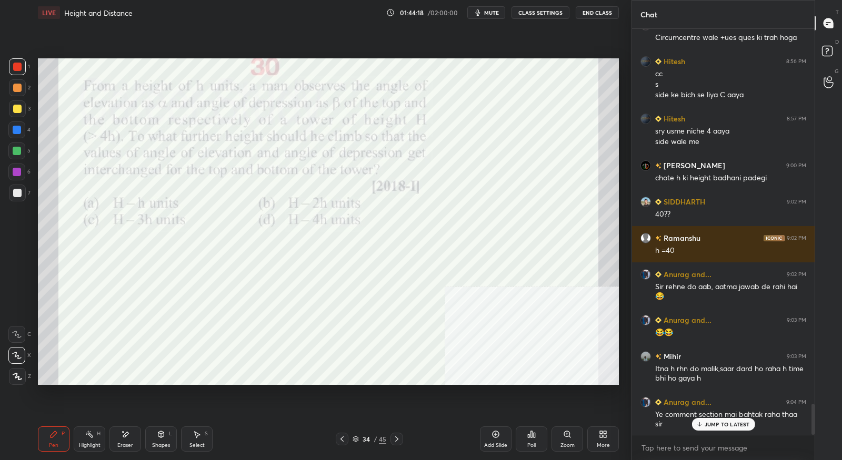
drag, startPoint x: 129, startPoint y: 443, endPoint x: 132, endPoint y: 439, distance: 5.4
click at [129, 444] on div "Eraser" at bounding box center [125, 445] width 16 height 5
drag, startPoint x: 55, startPoint y: 439, endPoint x: 63, endPoint y: 428, distance: 13.6
click at [56, 440] on div "Pen P" at bounding box center [54, 439] width 32 height 25
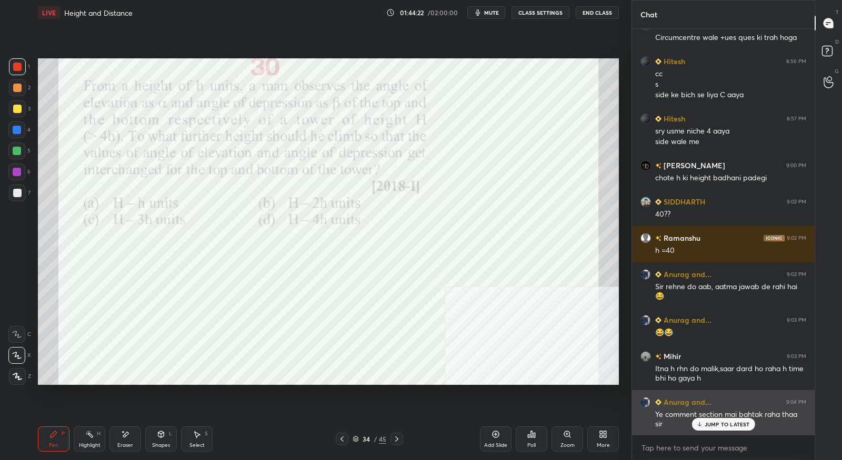
drag, startPoint x: 706, startPoint y: 424, endPoint x: 710, endPoint y: 415, distance: 9.5
click at [706, 424] on p "JUMP TO LATEST" at bounding box center [726, 424] width 45 height 6
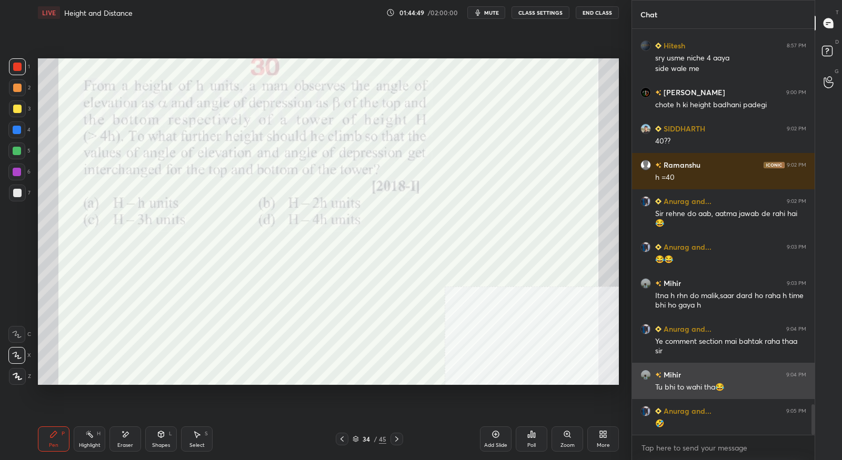
scroll to position [4995, 0]
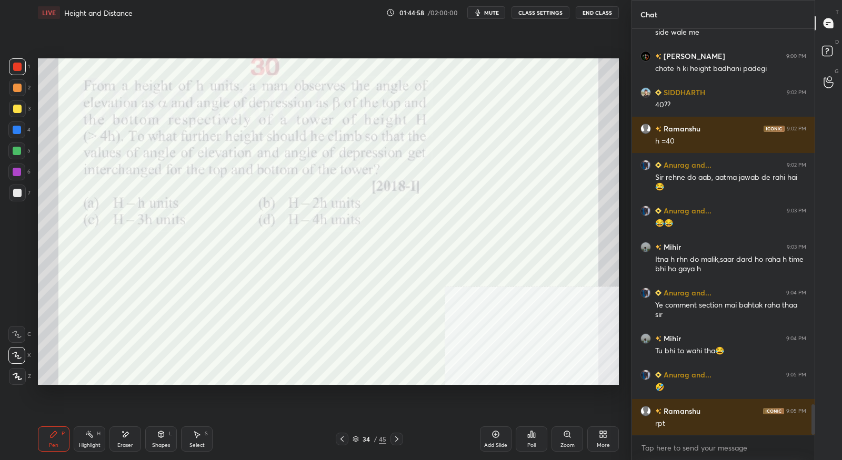
click at [119, 438] on div "Eraser" at bounding box center [125, 439] width 32 height 25
drag, startPoint x: 53, startPoint y: 438, endPoint x: 56, endPoint y: 428, distance: 10.5
click at [53, 437] on icon at bounding box center [53, 434] width 8 height 8
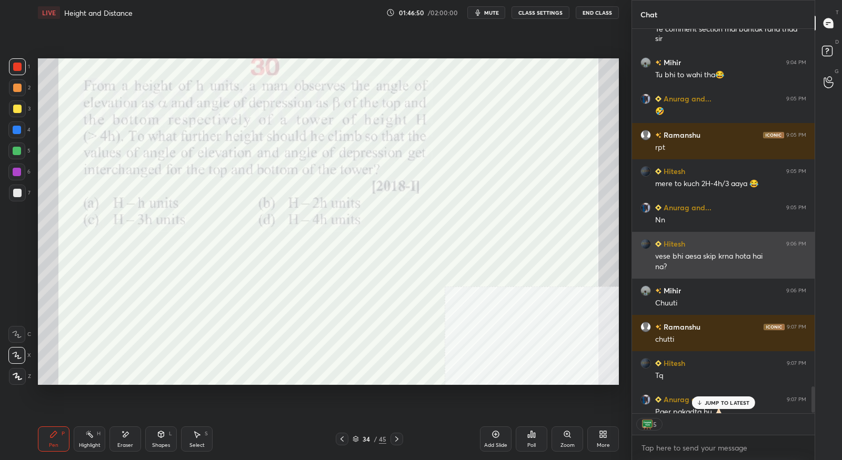
scroll to position [5281, 0]
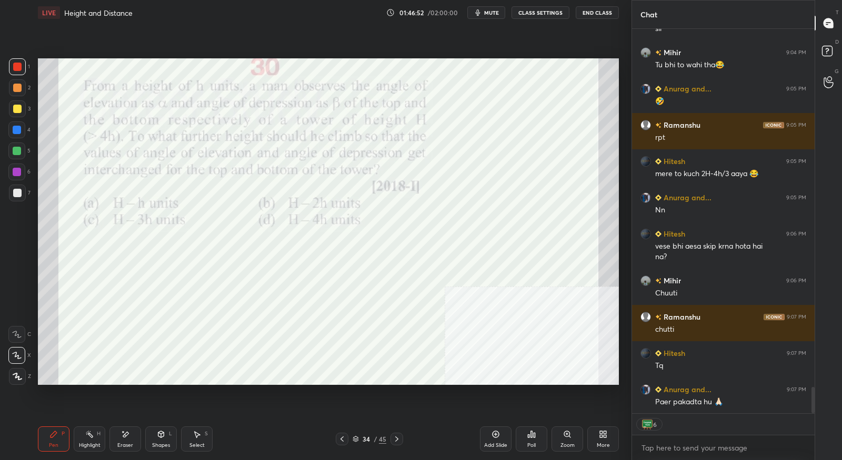
click at [391, 438] on div at bounding box center [396, 439] width 13 height 13
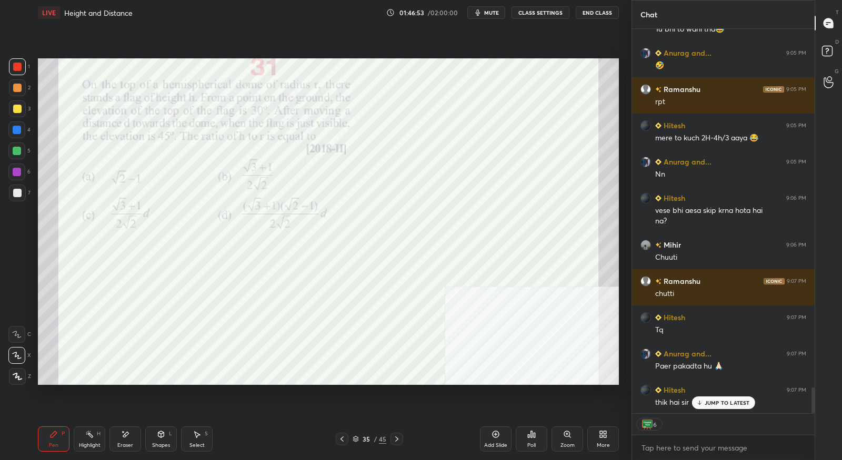
scroll to position [5353, 0]
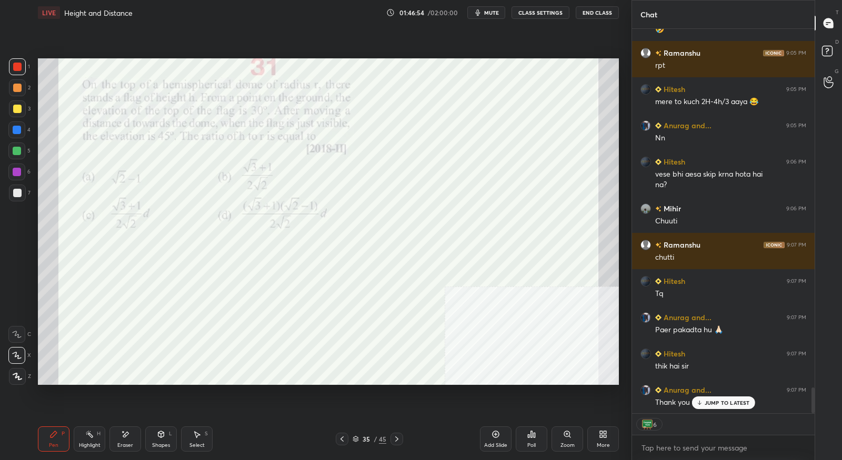
click at [393, 438] on icon at bounding box center [396, 439] width 8 height 8
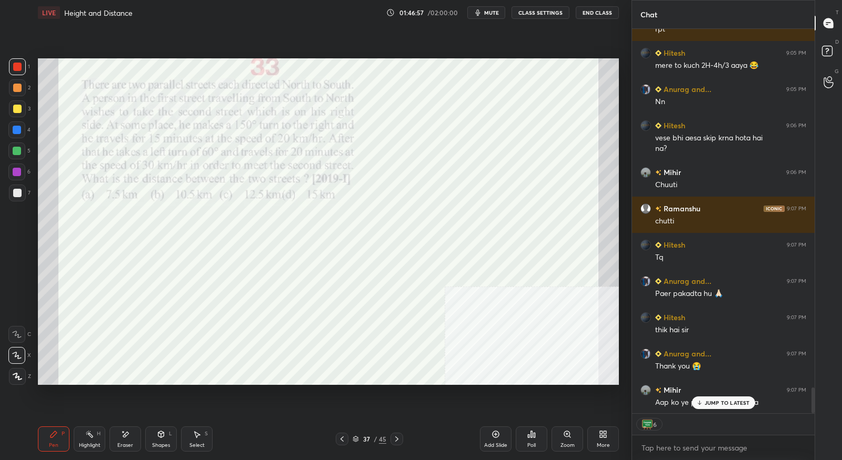
click at [393, 438] on icon at bounding box center [396, 439] width 8 height 8
click at [341, 442] on icon at bounding box center [342, 439] width 8 height 8
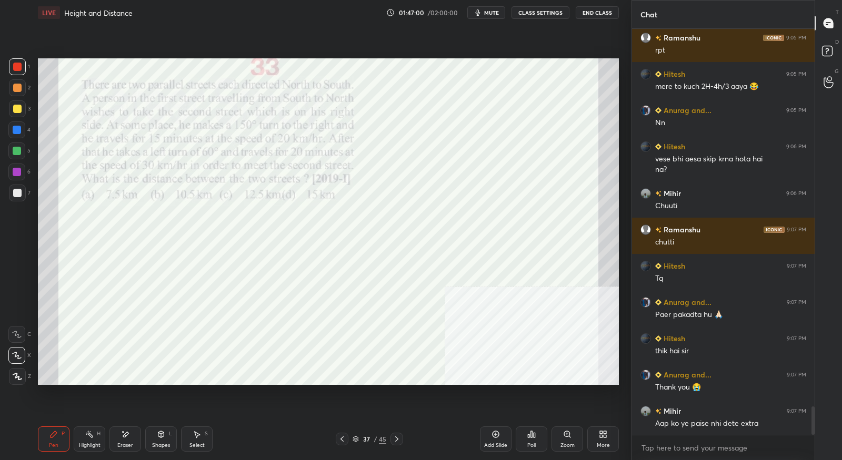
click at [341, 442] on icon at bounding box center [342, 439] width 8 height 8
click at [395, 438] on icon at bounding box center [396, 439] width 8 height 8
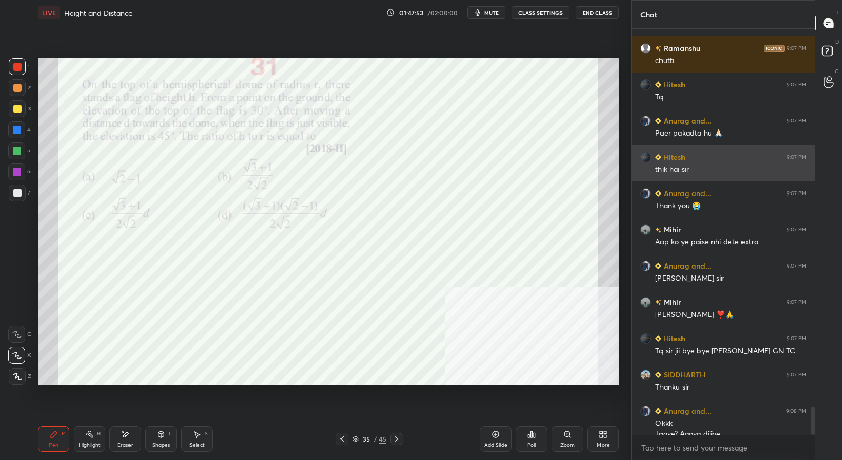
scroll to position [5560, 0]
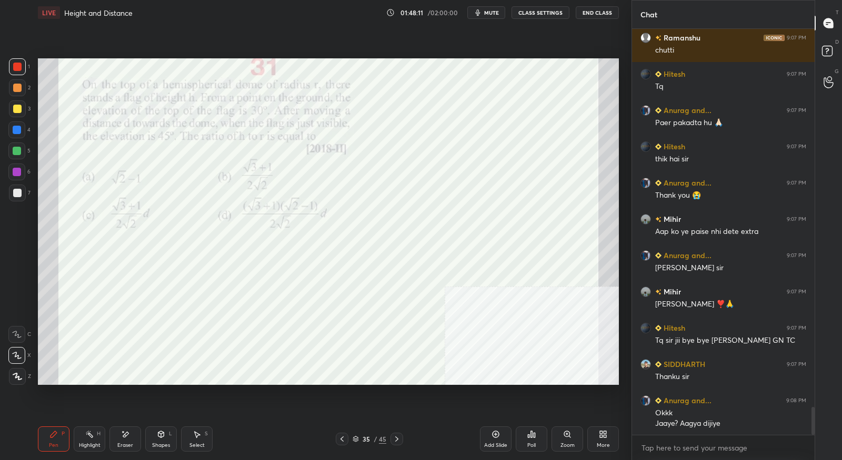
click at [592, 16] on button "End Class" at bounding box center [596, 12] width 43 height 13
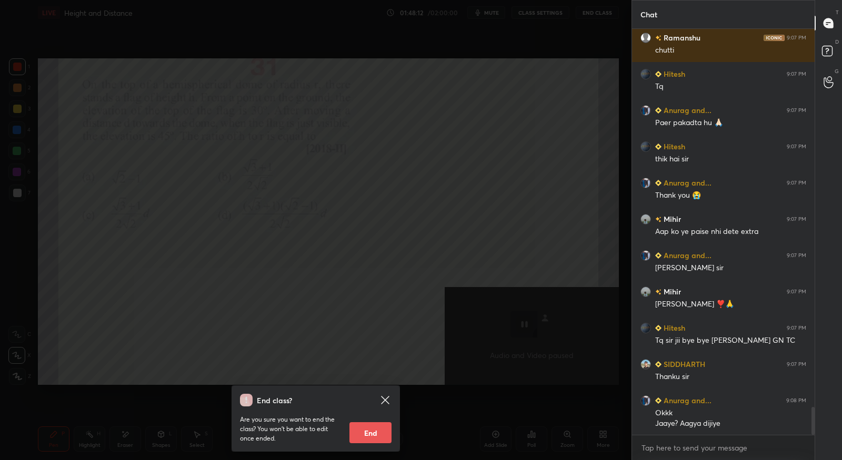
click at [379, 425] on button "End" at bounding box center [370, 432] width 42 height 21
type textarea "x"
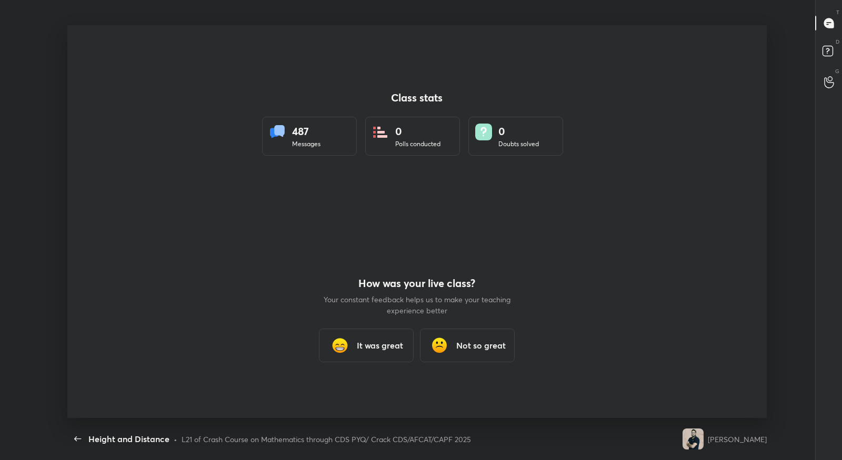
scroll to position [393, 833]
